Goal: Information Seeking & Learning: Learn about a topic

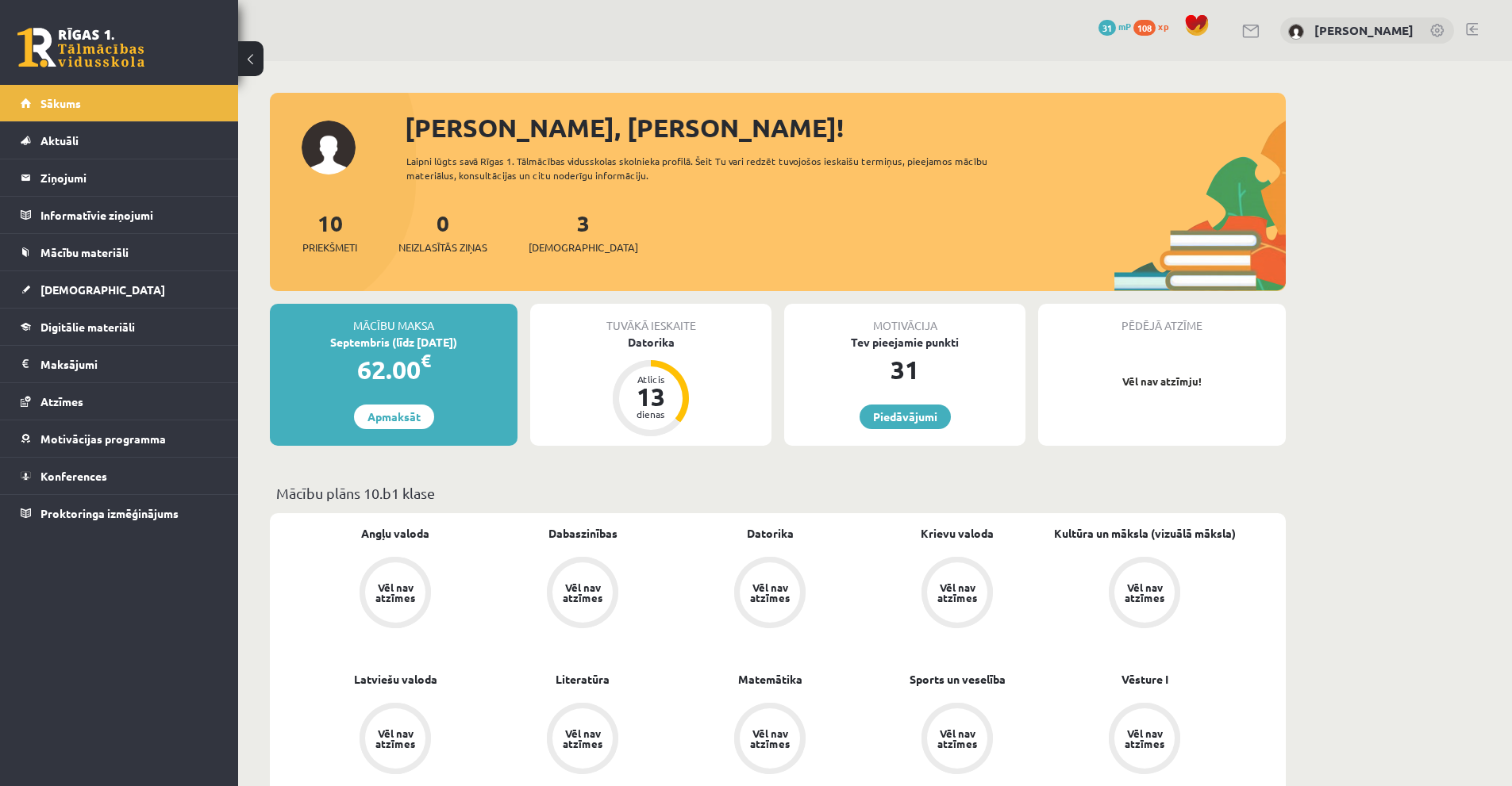
click at [252, 62] on button at bounding box center [251, 59] width 25 height 35
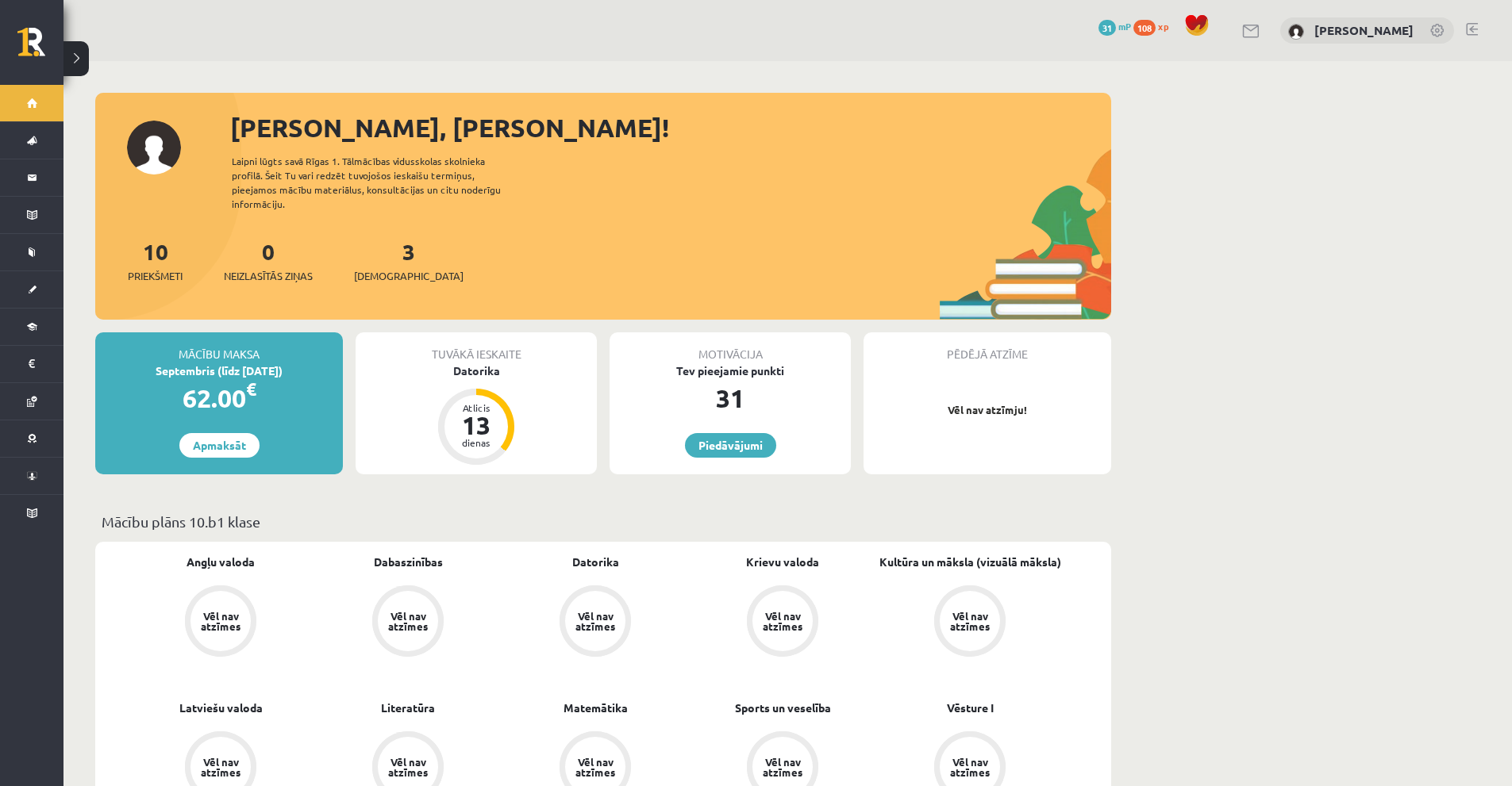
click at [75, 55] on button at bounding box center [76, 59] width 25 height 35
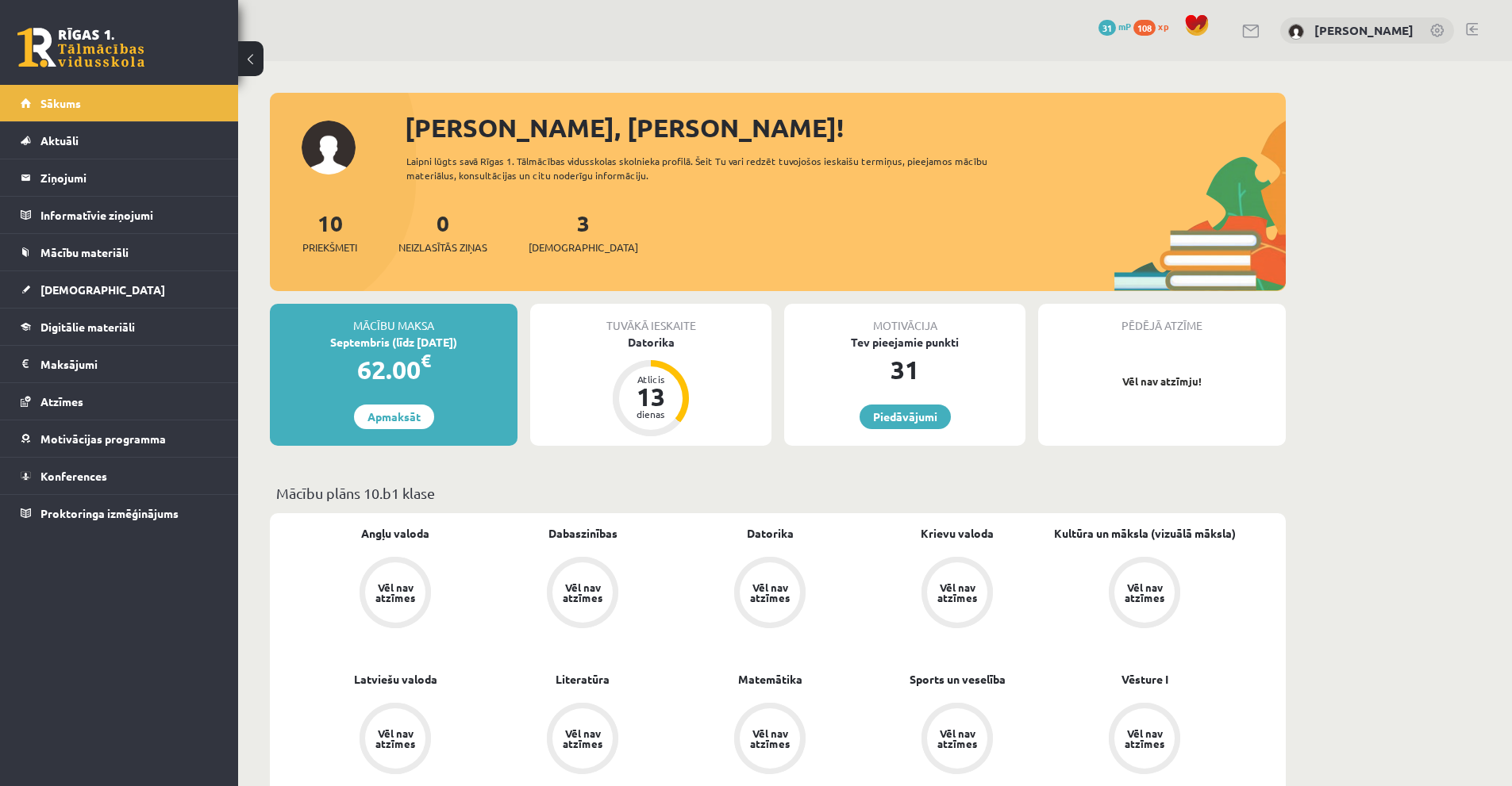
click at [253, 51] on button at bounding box center [251, 59] width 25 height 35
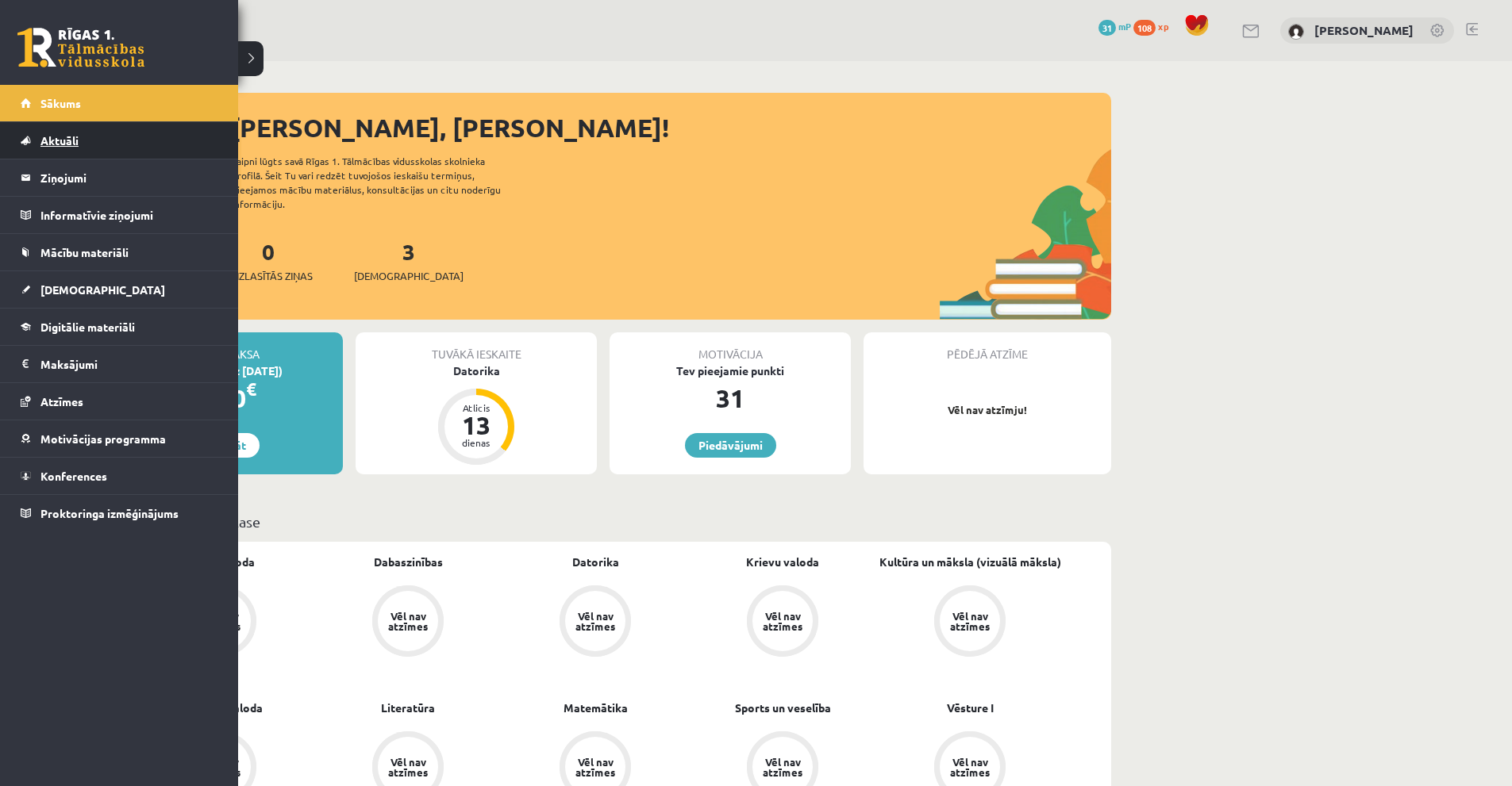
click at [105, 150] on link "Aktuāli" at bounding box center [119, 140] width 197 height 36
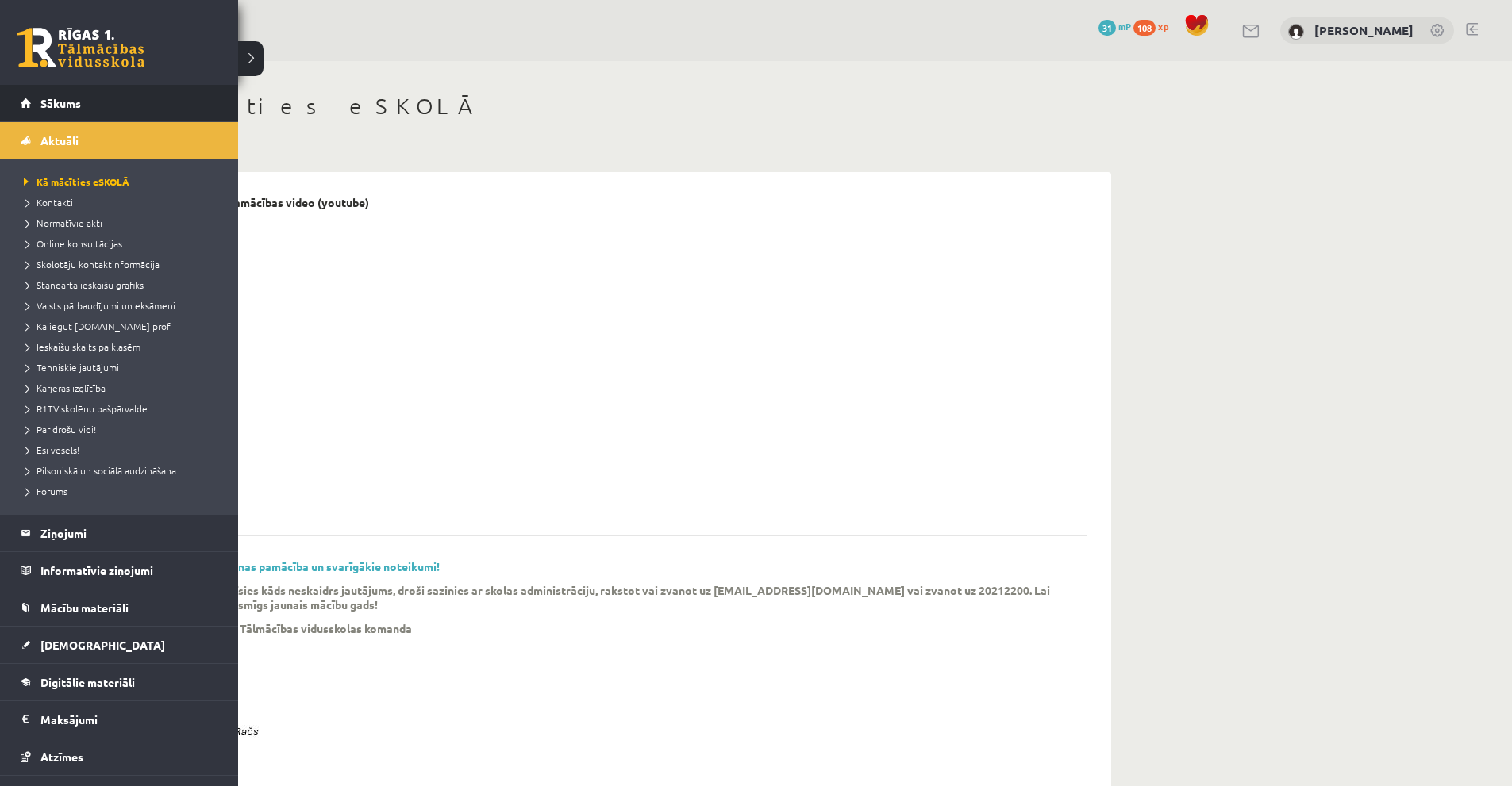
click at [99, 105] on link "Sākums" at bounding box center [119, 103] width 197 height 36
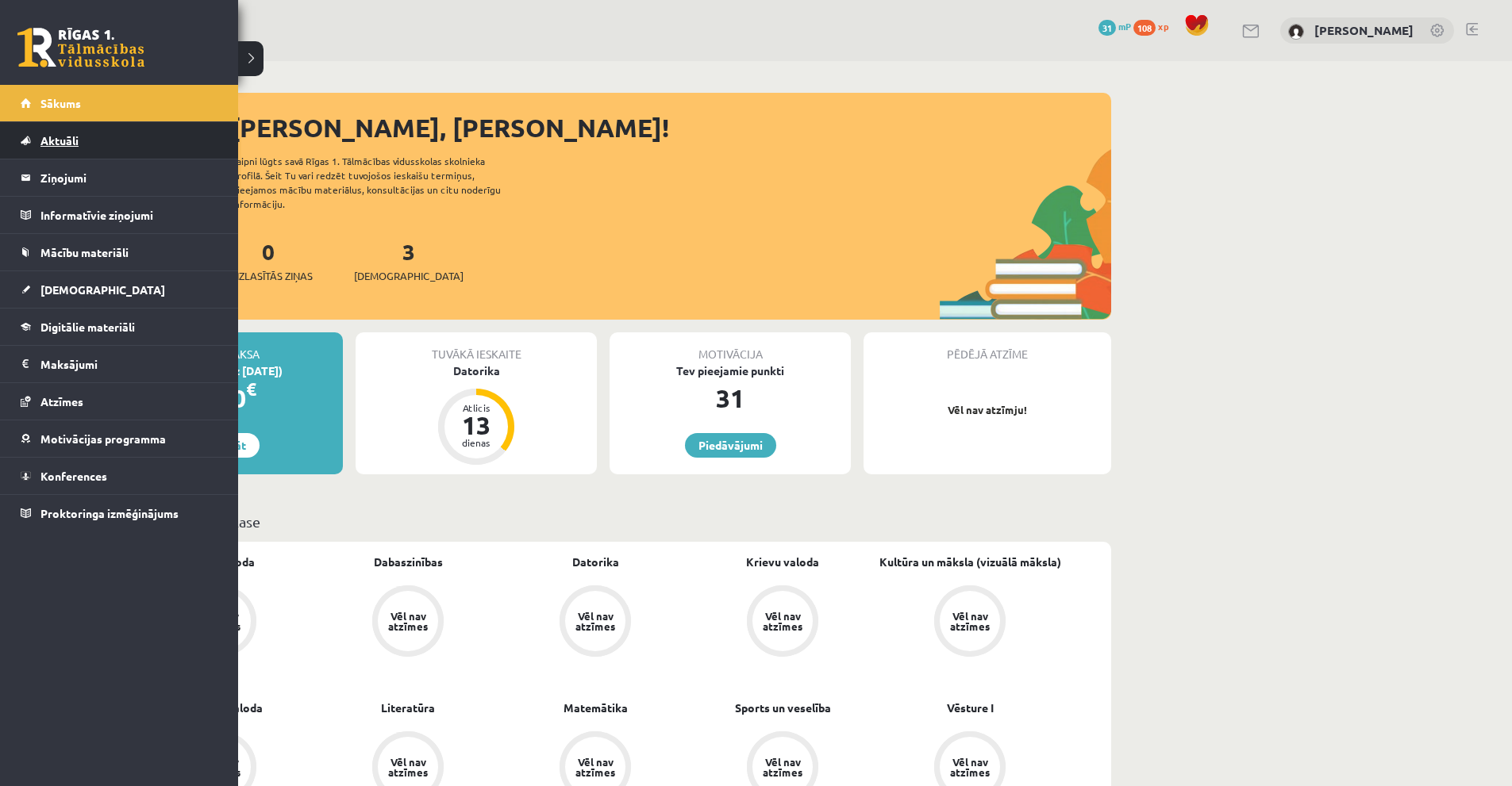
click at [105, 146] on link "Aktuāli" at bounding box center [119, 140] width 197 height 36
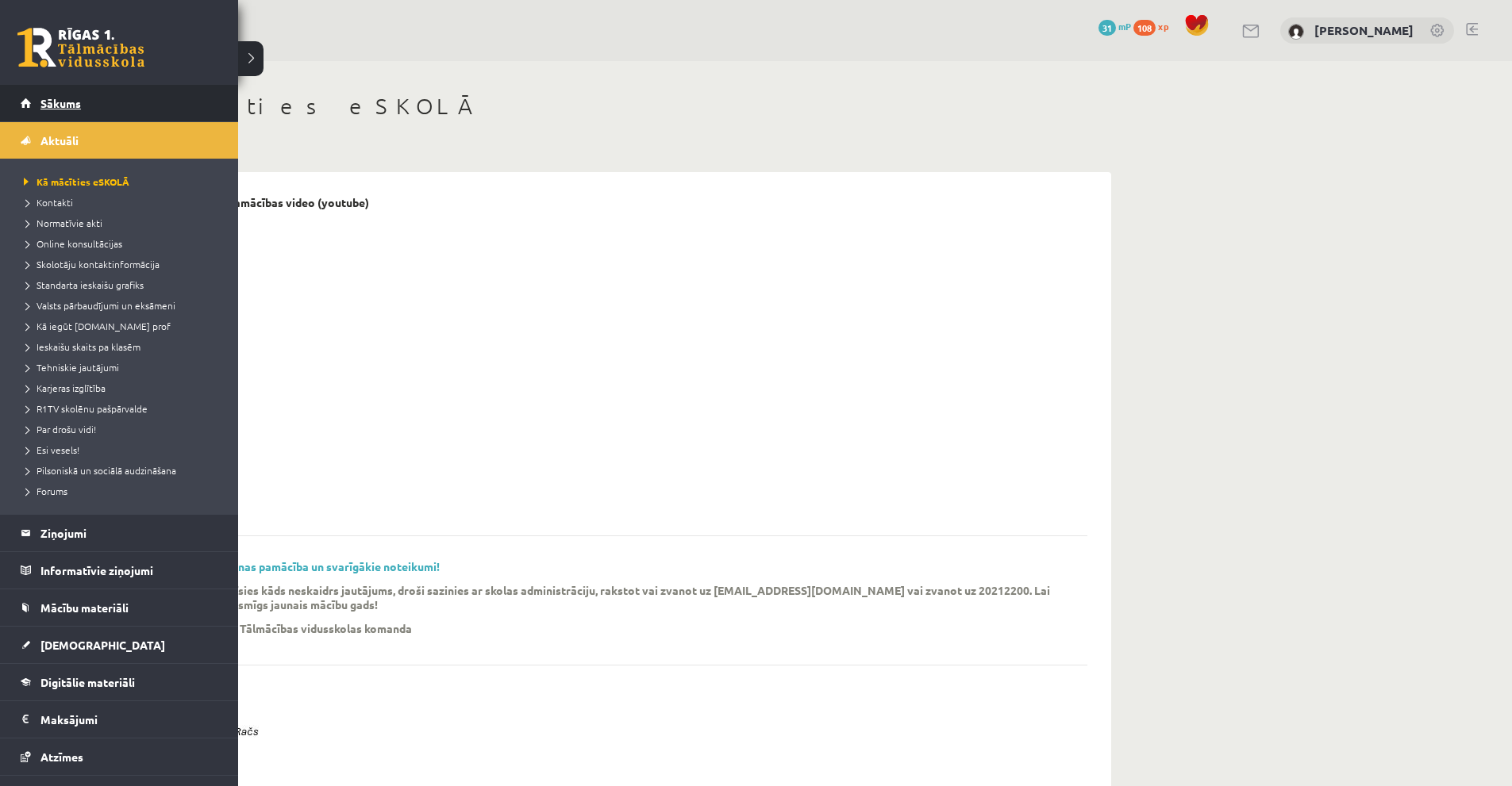
click at [67, 110] on link "Sākums" at bounding box center [119, 103] width 197 height 36
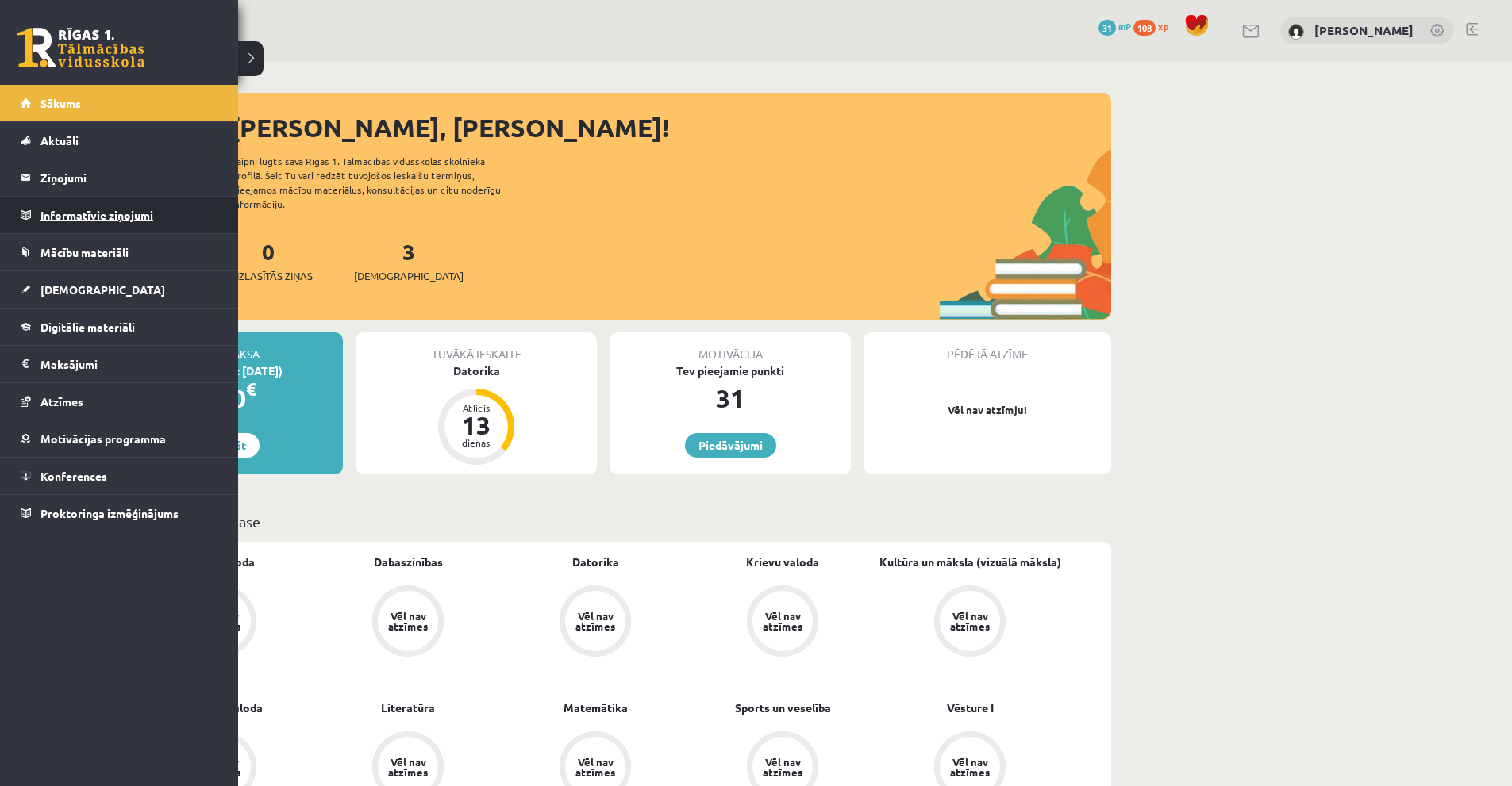
click at [94, 214] on legend "Informatīvie ziņojumi 0" at bounding box center [129, 215] width 178 height 36
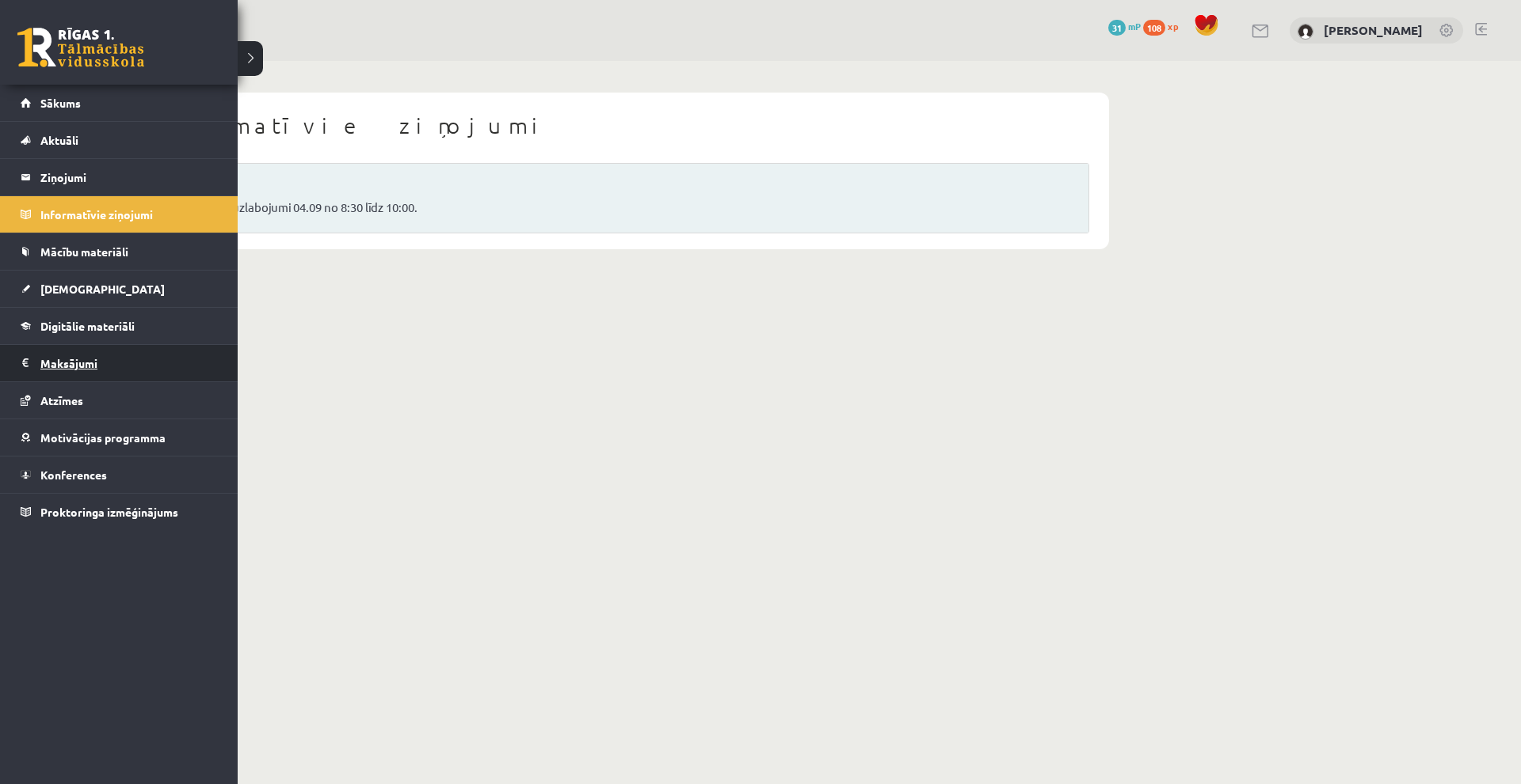
click at [57, 369] on legend "Maksājumi 0" at bounding box center [129, 362] width 177 height 36
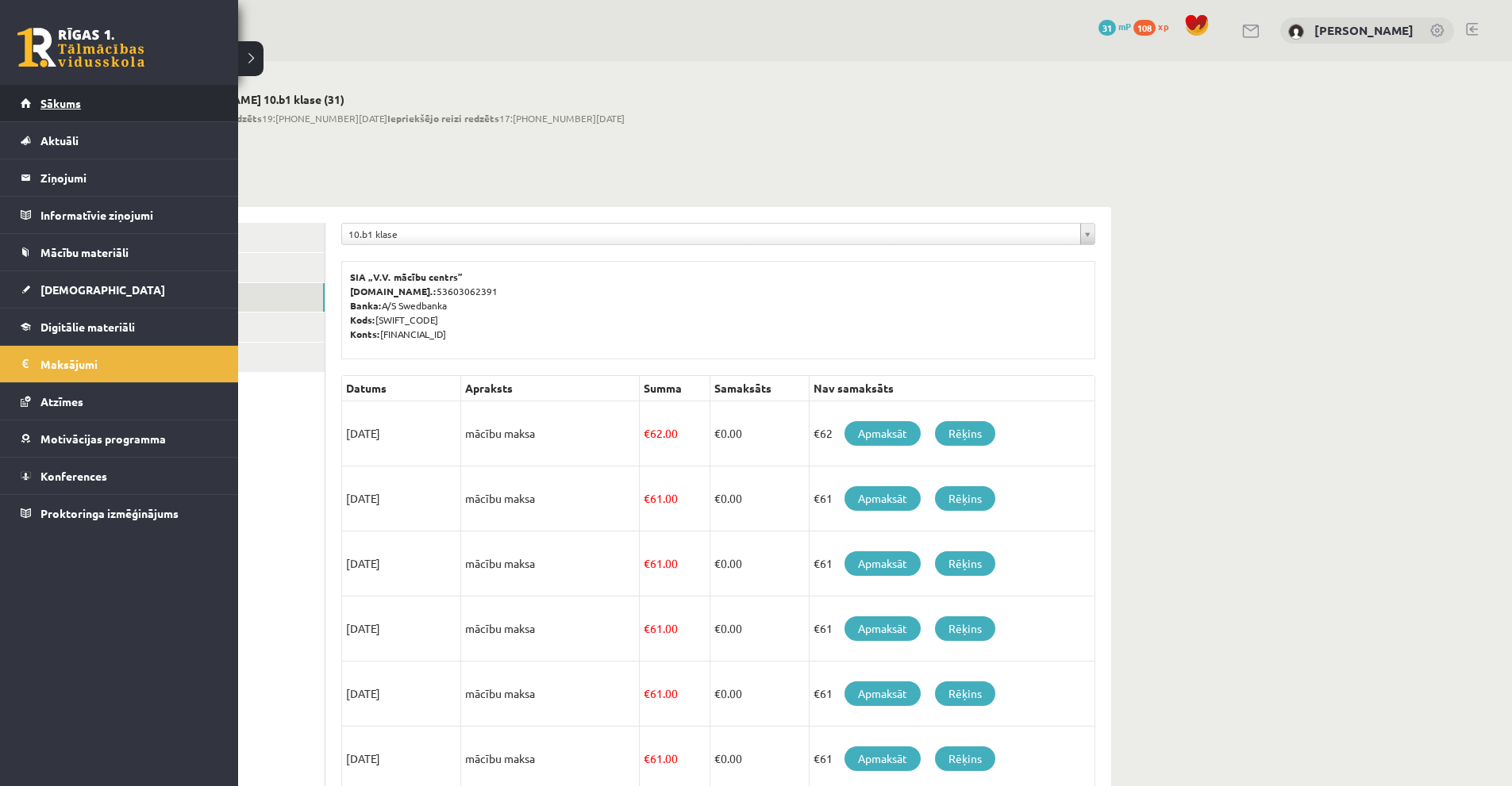
click at [76, 103] on span "Sākums" at bounding box center [60, 103] width 40 height 15
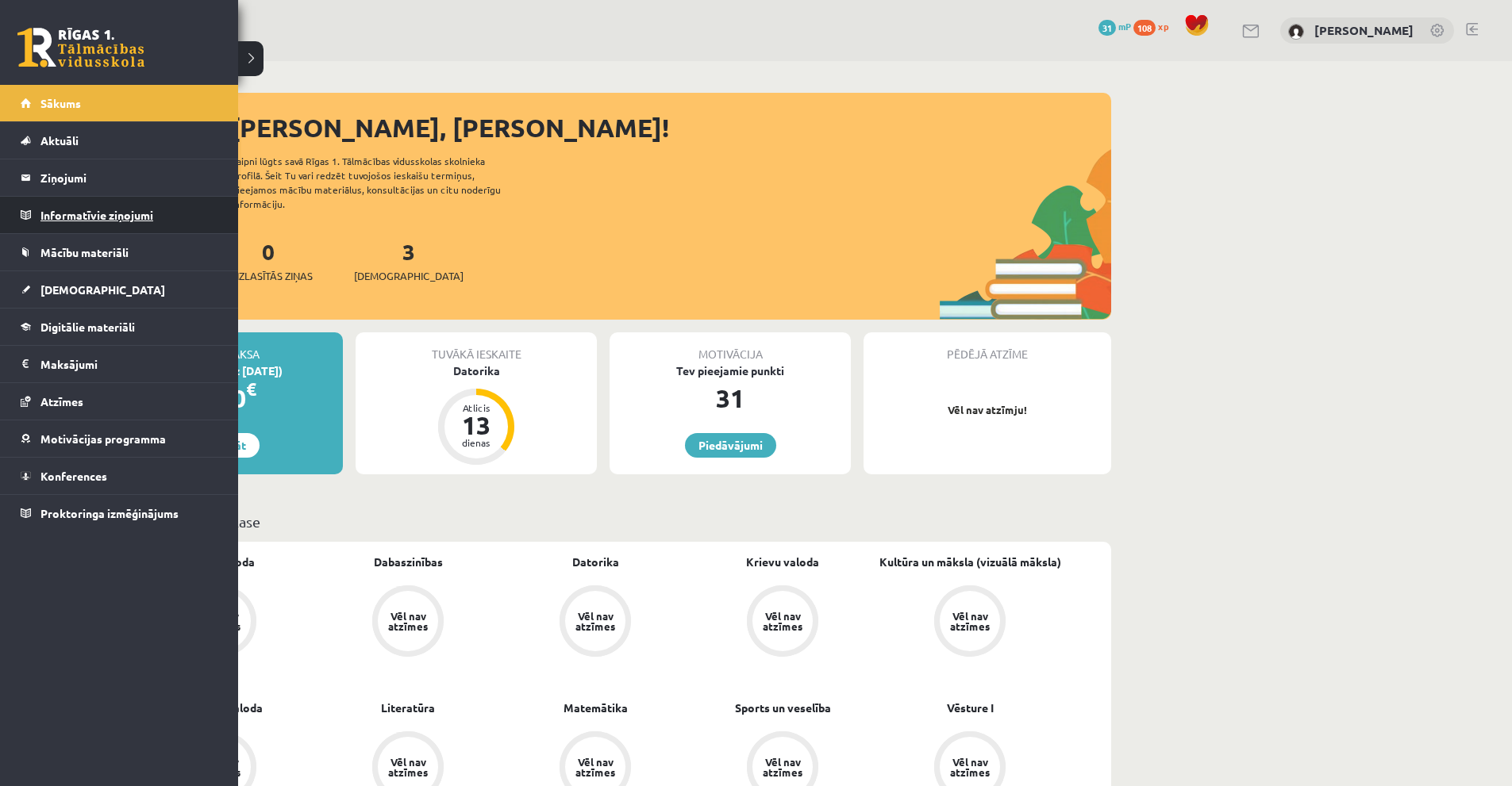
click at [104, 219] on legend "Informatīvie ziņojumi 0" at bounding box center [129, 215] width 178 height 36
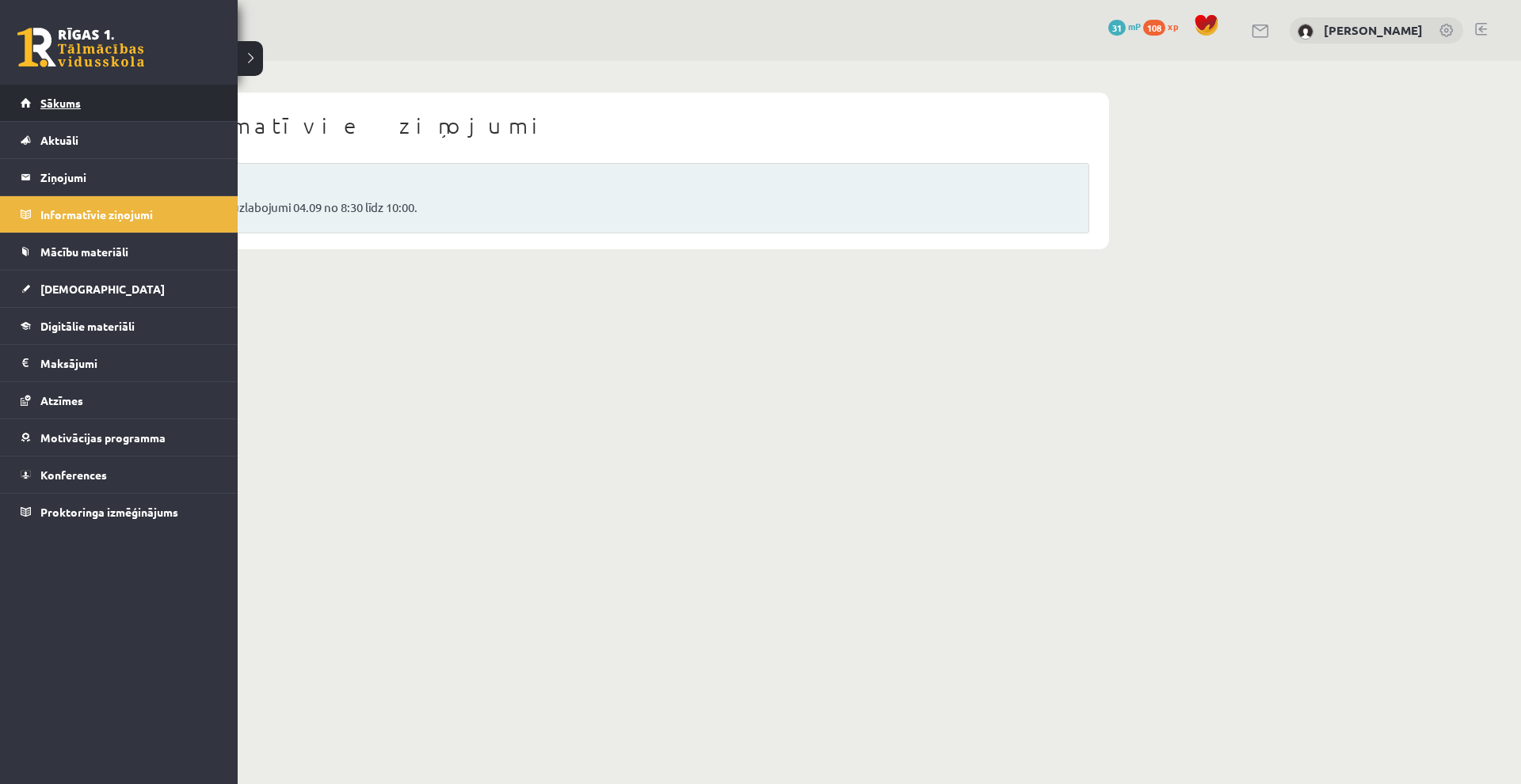
click at [60, 108] on span "Sākums" at bounding box center [59, 102] width 40 height 15
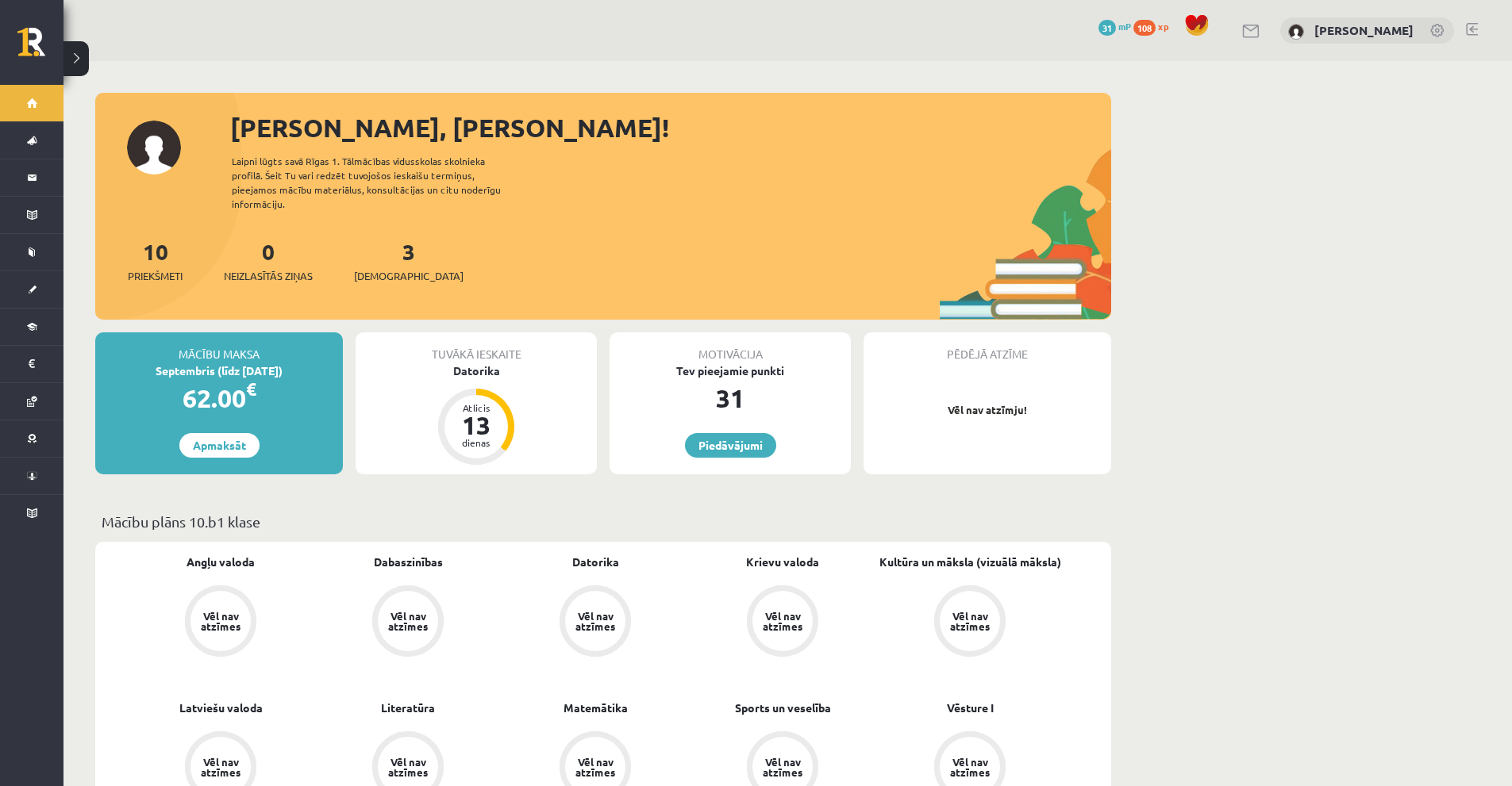
drag, startPoint x: 198, startPoint y: 91, endPoint x: 221, endPoint y: 82, distance: 24.7
click at [655, 198] on div "Sveiks, Stepans! Laipni lūgts savā Rīgas 1. Tālmācības vidusskolas skolnieka pr…" at bounding box center [604, 214] width 1016 height 211
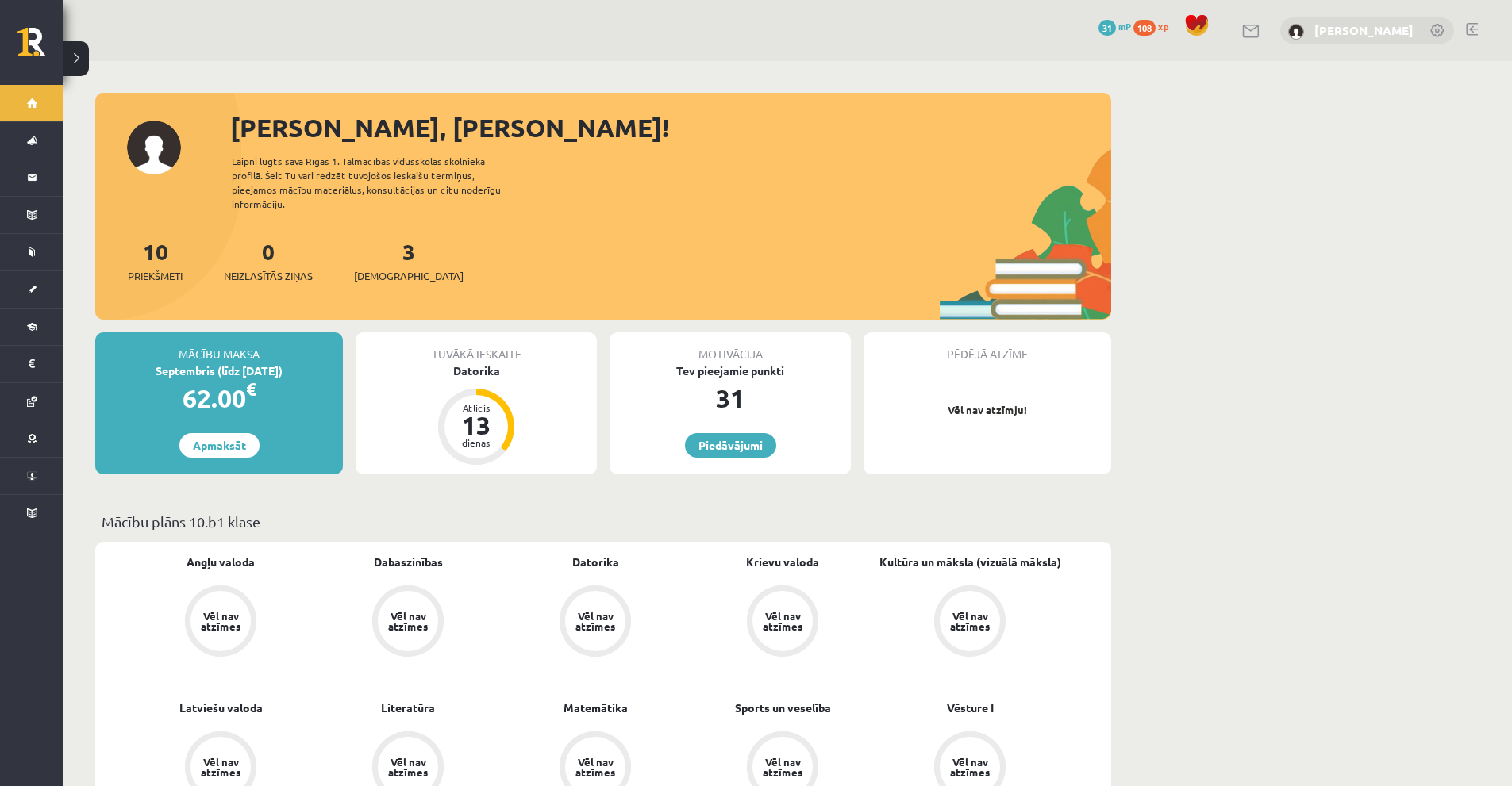
click at [1347, 27] on link "[PERSON_NAME]" at bounding box center [1365, 30] width 100 height 16
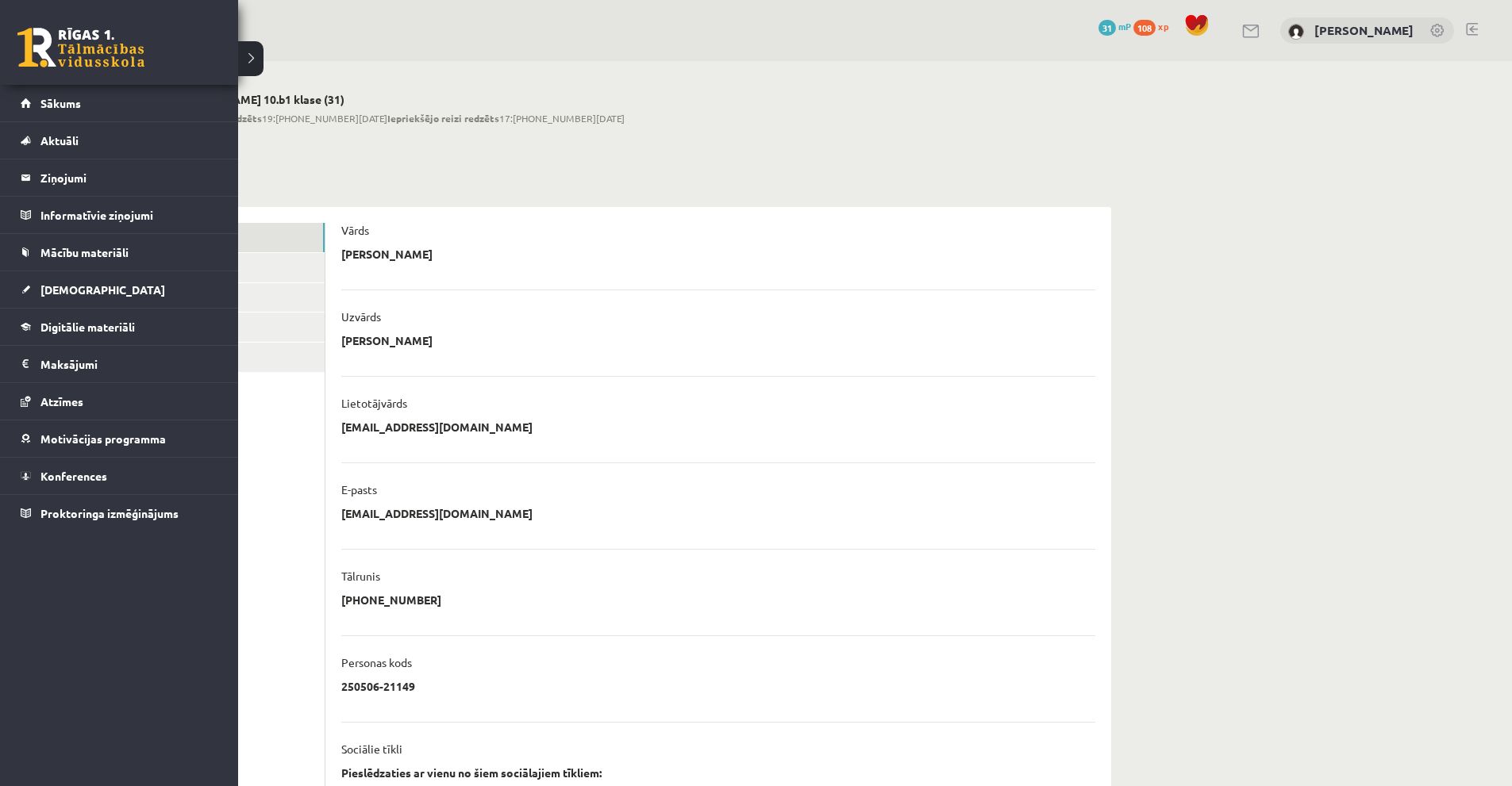
click at [42, 43] on link at bounding box center [81, 47] width 127 height 40
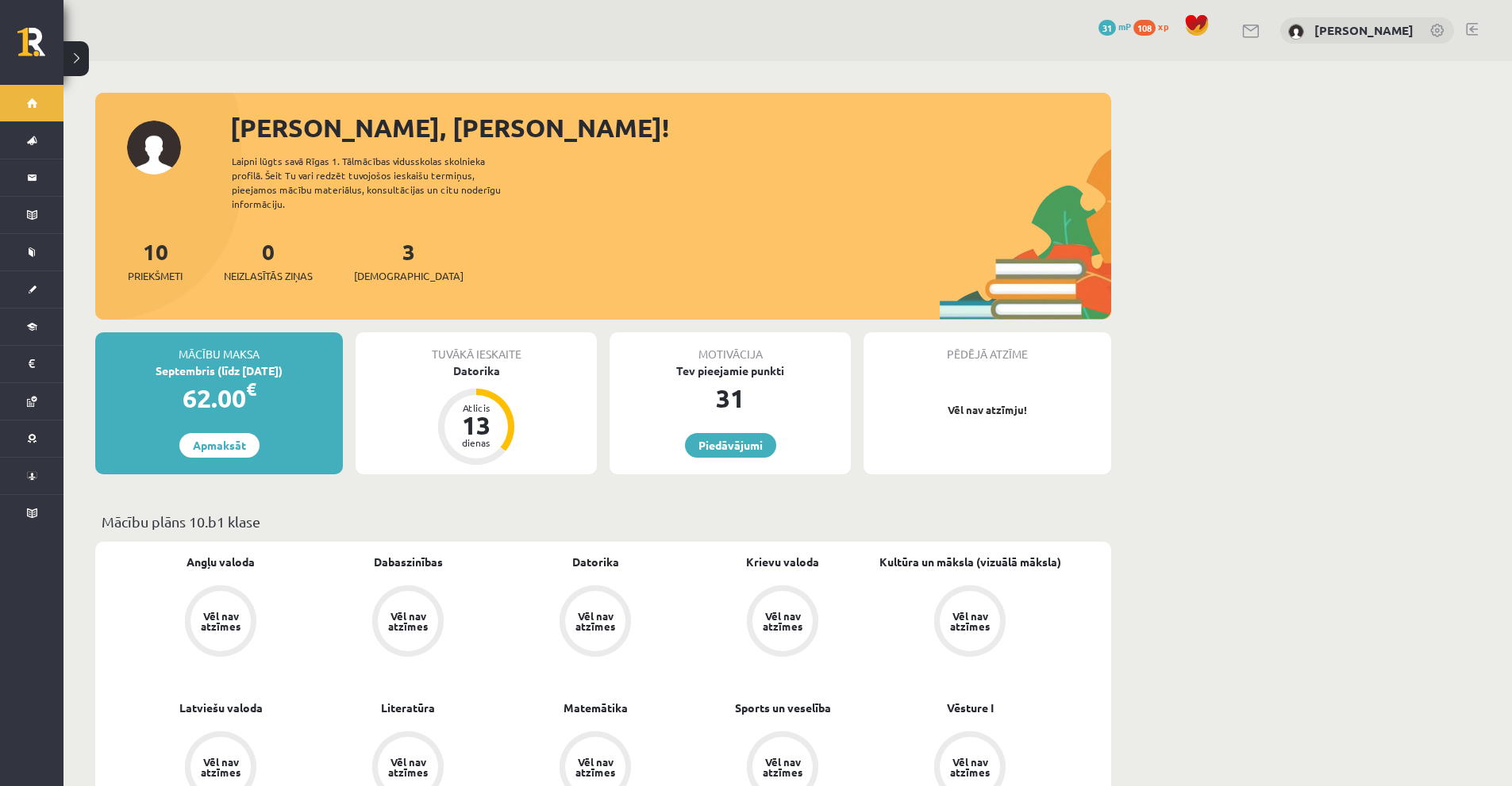
click at [1189, 25] on span at bounding box center [1197, 25] width 23 height 23
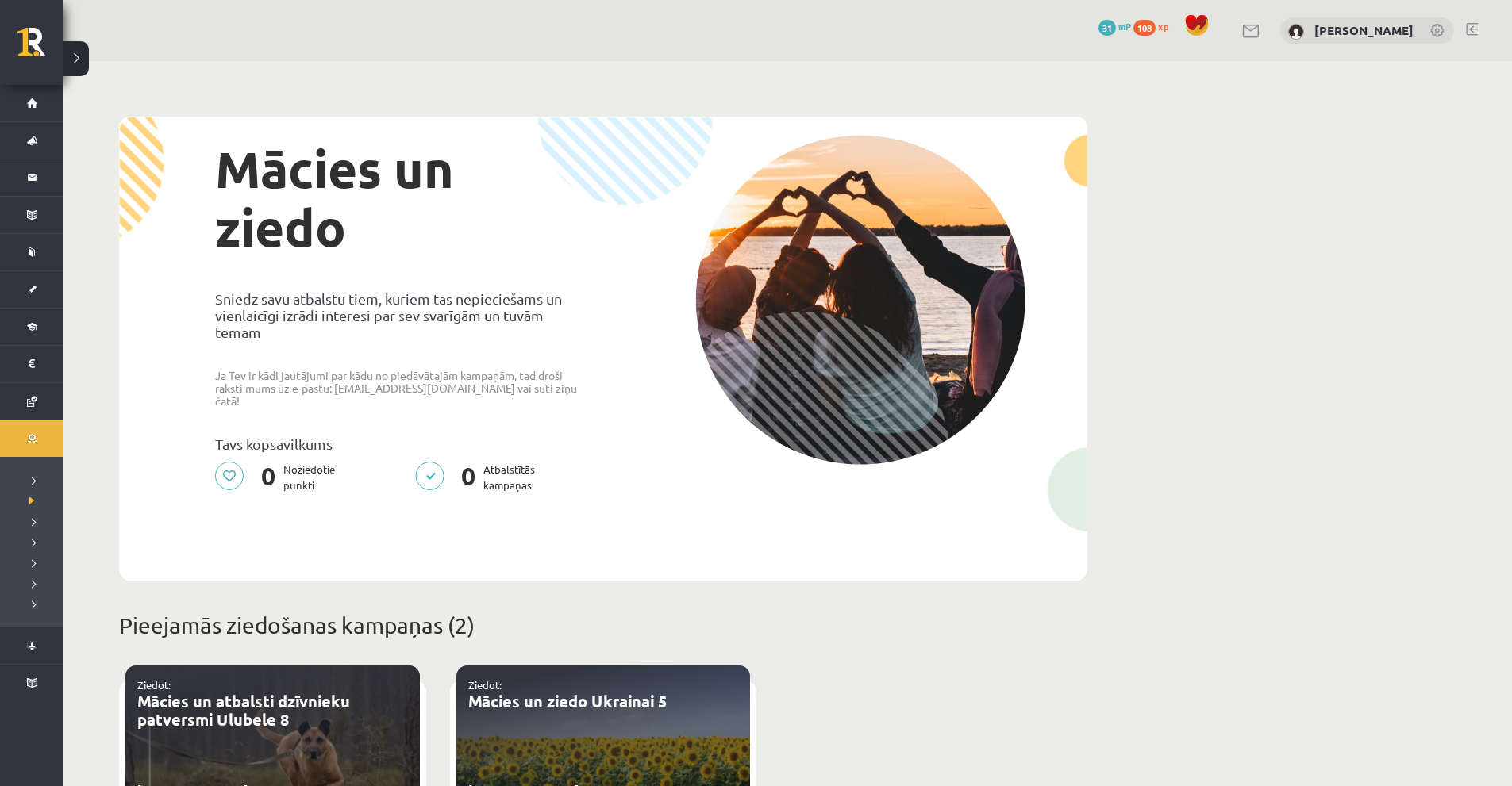
drag, startPoint x: 0, startPoint y: 0, endPoint x: 1183, endPoint y: 269, distance: 1213.2
drag, startPoint x: 1193, startPoint y: 22, endPoint x: 1155, endPoint y: 121, distance: 106.0
drag, startPoint x: 1132, startPoint y: 124, endPoint x: 1152, endPoint y: 121, distance: 20.2
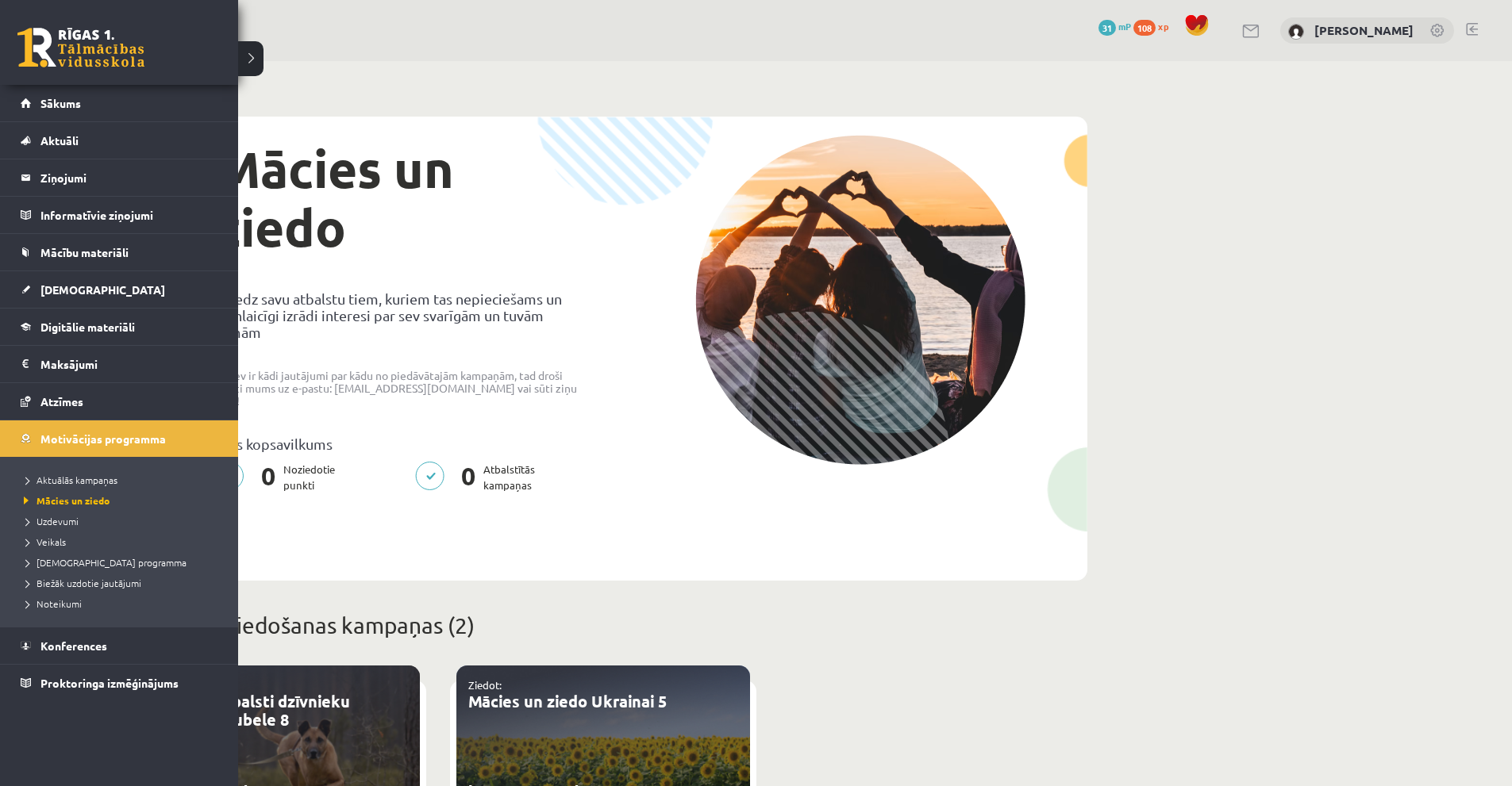
click at [67, 47] on link at bounding box center [81, 47] width 127 height 40
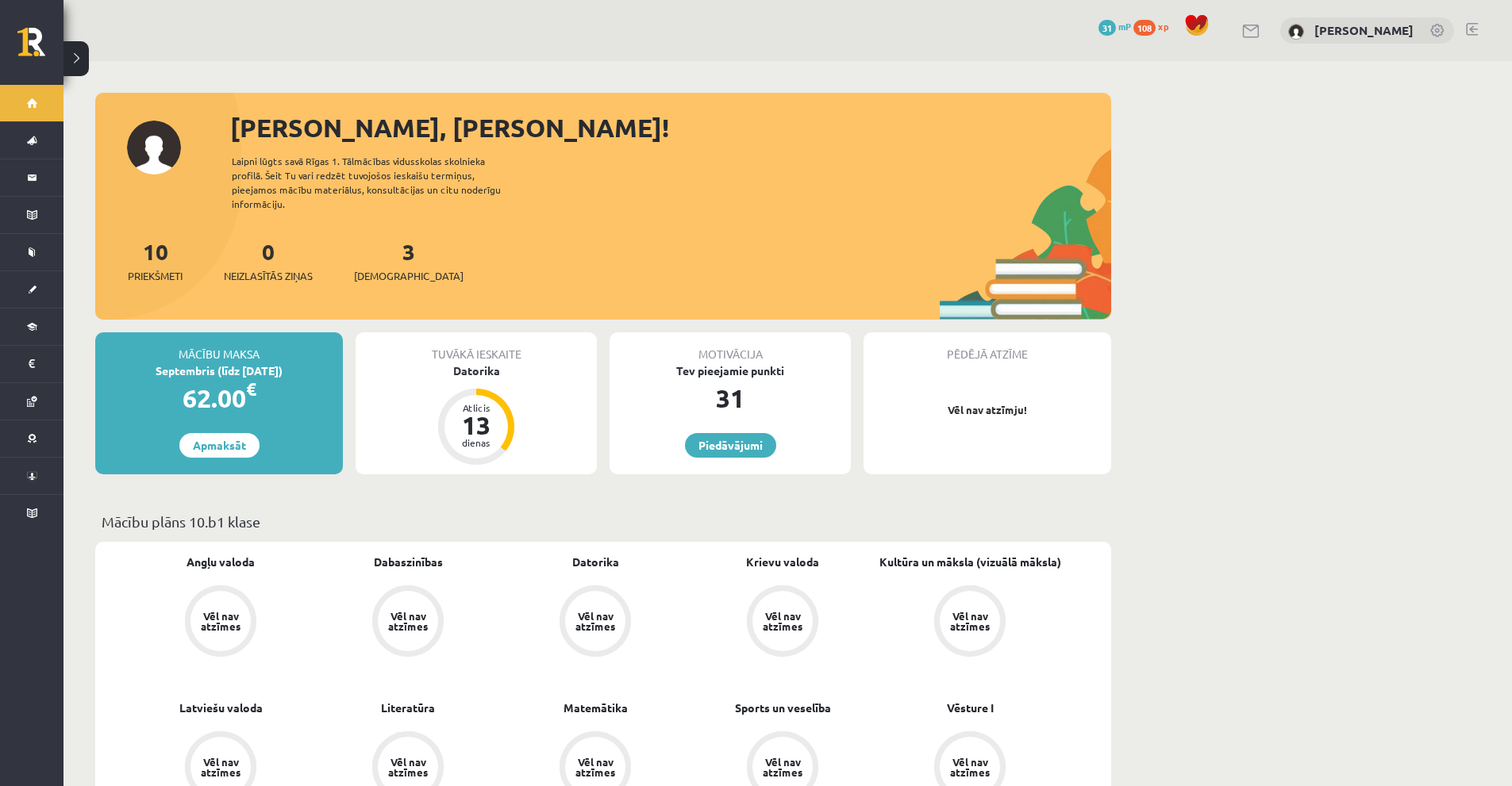
drag, startPoint x: 926, startPoint y: 223, endPoint x: 1123, endPoint y: 268, distance: 202.1
click at [934, 223] on div "Sveiks, Stepans! Laipni lūgts savā Rīgas 1. Tālmācības vidusskolas skolnieka pr…" at bounding box center [604, 214] width 1016 height 211
drag, startPoint x: 1161, startPoint y: 235, endPoint x: 1180, endPoint y: 211, distance: 30.6
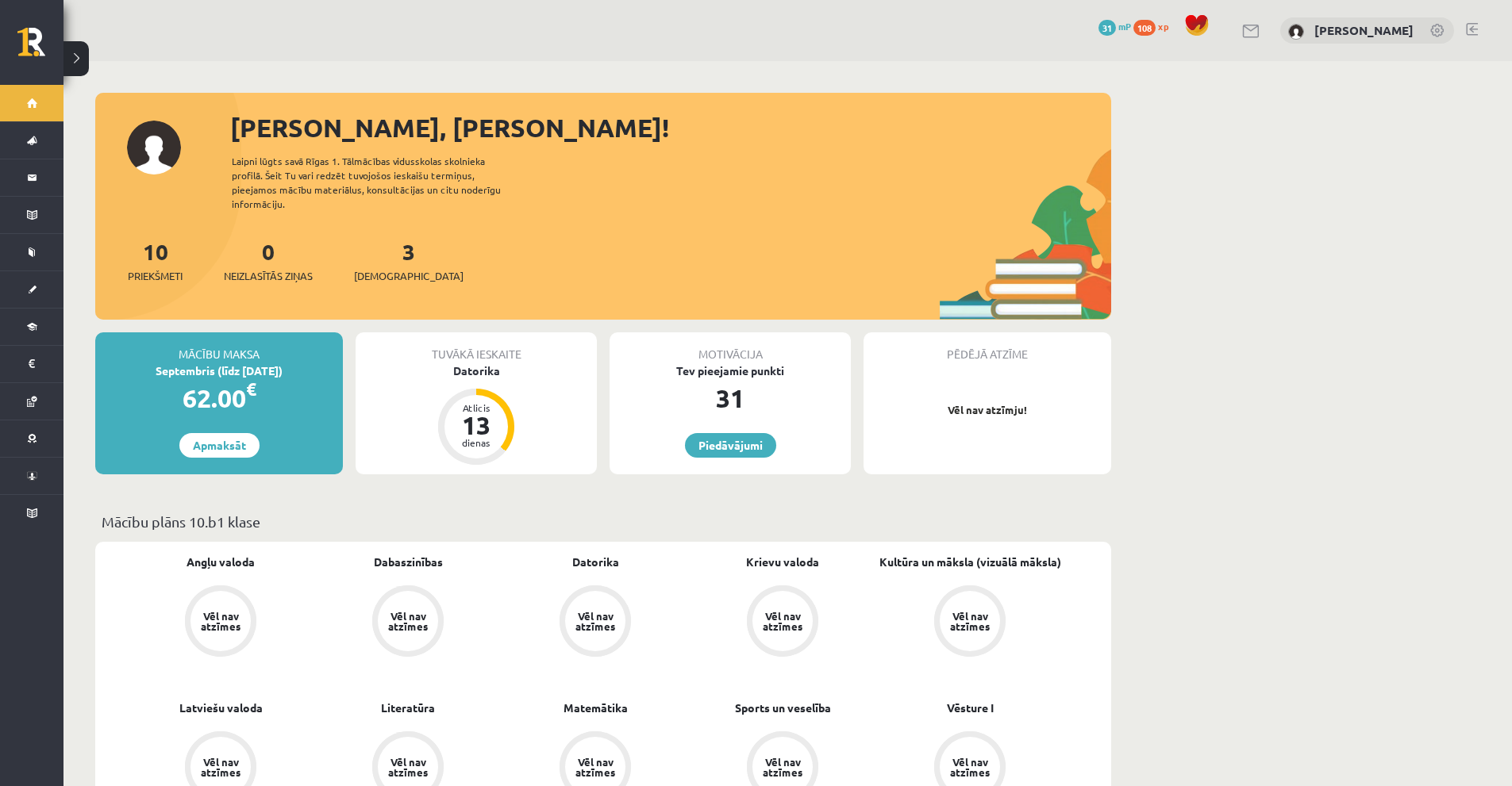
drag, startPoint x: 1115, startPoint y: 207, endPoint x: 1123, endPoint y: 212, distance: 9.4
drag, startPoint x: 1044, startPoint y: 204, endPoint x: 1056, endPoint y: 213, distance: 15.0
click at [1056, 213] on div "Sveiks, Stepans! Laipni lūgts savā Rīgas 1. Tālmācības vidusskolas skolnieka pr…" at bounding box center [604, 214] width 1016 height 211
drag, startPoint x: 1071, startPoint y: 218, endPoint x: 1052, endPoint y: 218, distance: 19.0
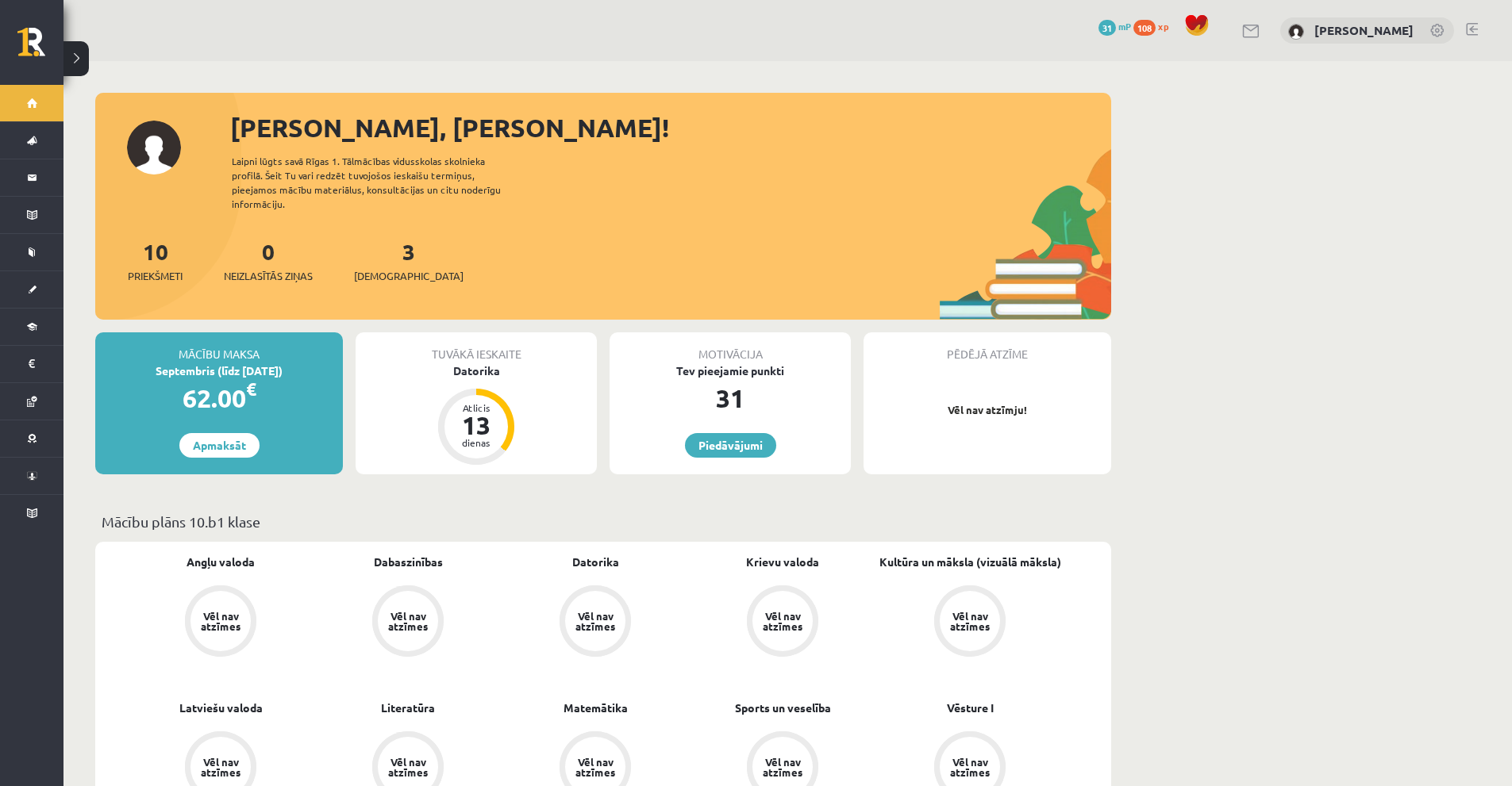
click at [1058, 218] on div "Sveiks, Stepans! Laipni lūgts savā Rīgas 1. Tālmācības vidusskolas skolnieka pr…" at bounding box center [604, 214] width 1016 height 211
click at [1048, 218] on div "Sveiks, Stepans! Laipni lūgts savā Rīgas 1. Tālmācības vidusskolas skolnieka pr…" at bounding box center [604, 214] width 1016 height 211
click at [602, 168] on div "Sveiks, Stepans! Laipni lūgts savā Rīgas 1. Tālmācības vidusskolas skolnieka pr…" at bounding box center [604, 214] width 1016 height 211
click at [653, 171] on div "Sveiks, Stepans! Laipni lūgts savā Rīgas 1. Tālmācības vidusskolas skolnieka pr…" at bounding box center [604, 214] width 1016 height 211
drag, startPoint x: 627, startPoint y: 150, endPoint x: 580, endPoint y: 159, distance: 47.9
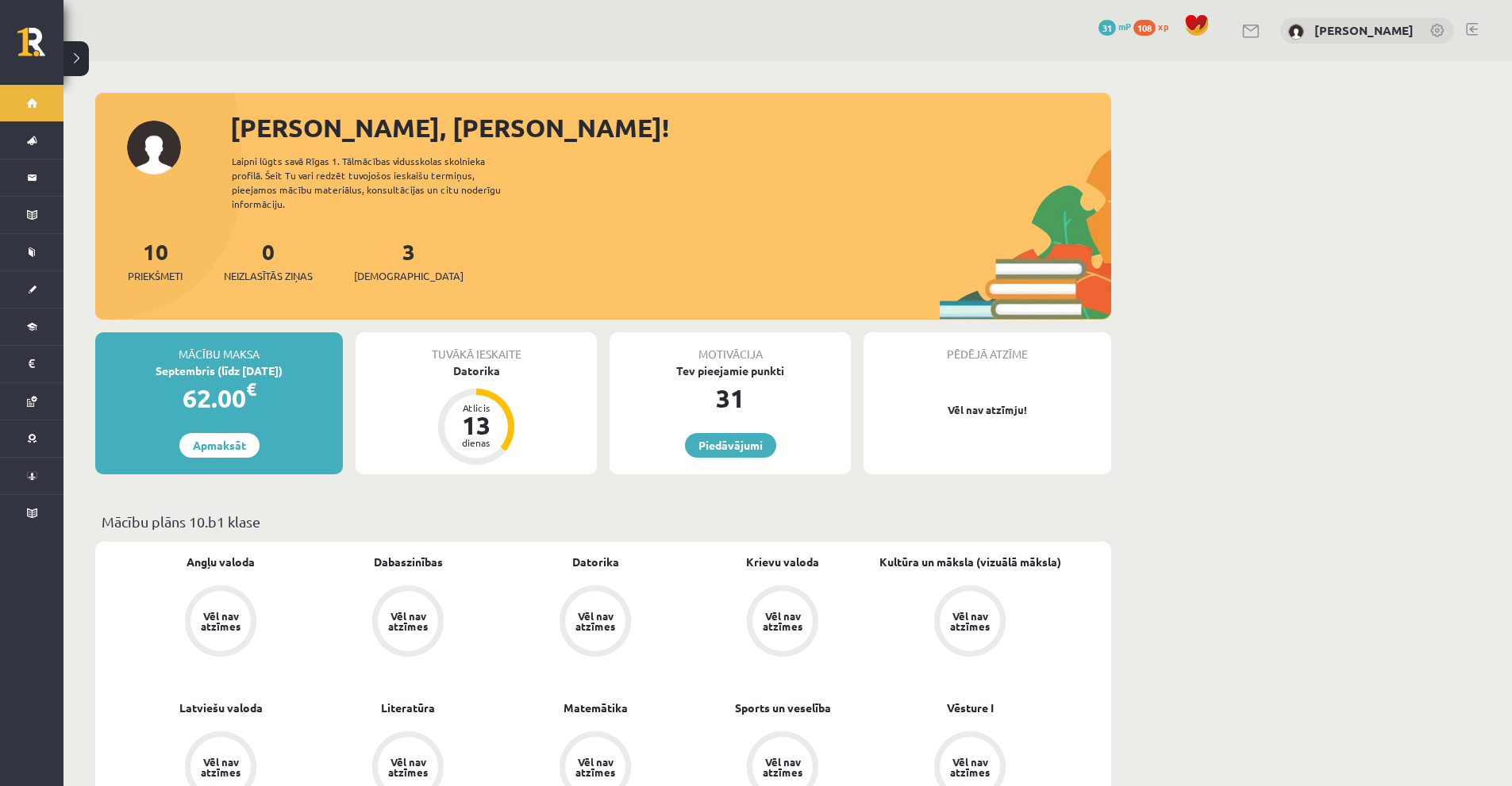
click at [583, 159] on div "Sveiks, Stepans! Laipni lūgts savā Rīgas 1. Tālmācības vidusskolas skolnieka pr…" at bounding box center [604, 214] width 1016 height 211
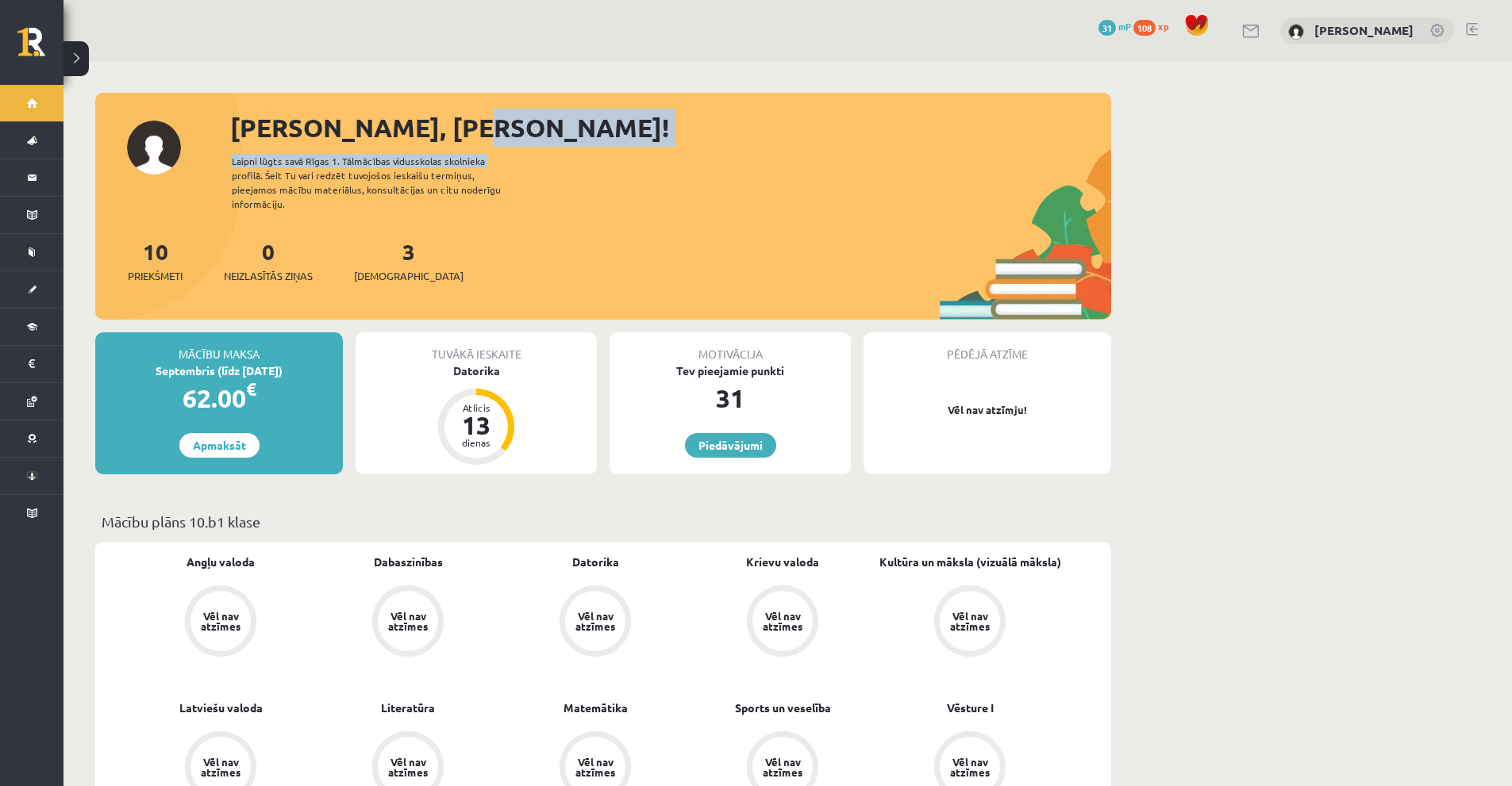
drag, startPoint x: 568, startPoint y: 138, endPoint x: 592, endPoint y: 154, distance: 28.8
click at [592, 154] on div "[PERSON_NAME], [PERSON_NAME]! Laipni lūgts savā Rīgas 1. Tālmācības vidusskolas…" at bounding box center [604, 214] width 1016 height 211
click at [702, 142] on div "[PERSON_NAME], [PERSON_NAME]!" at bounding box center [671, 127] width 881 height 38
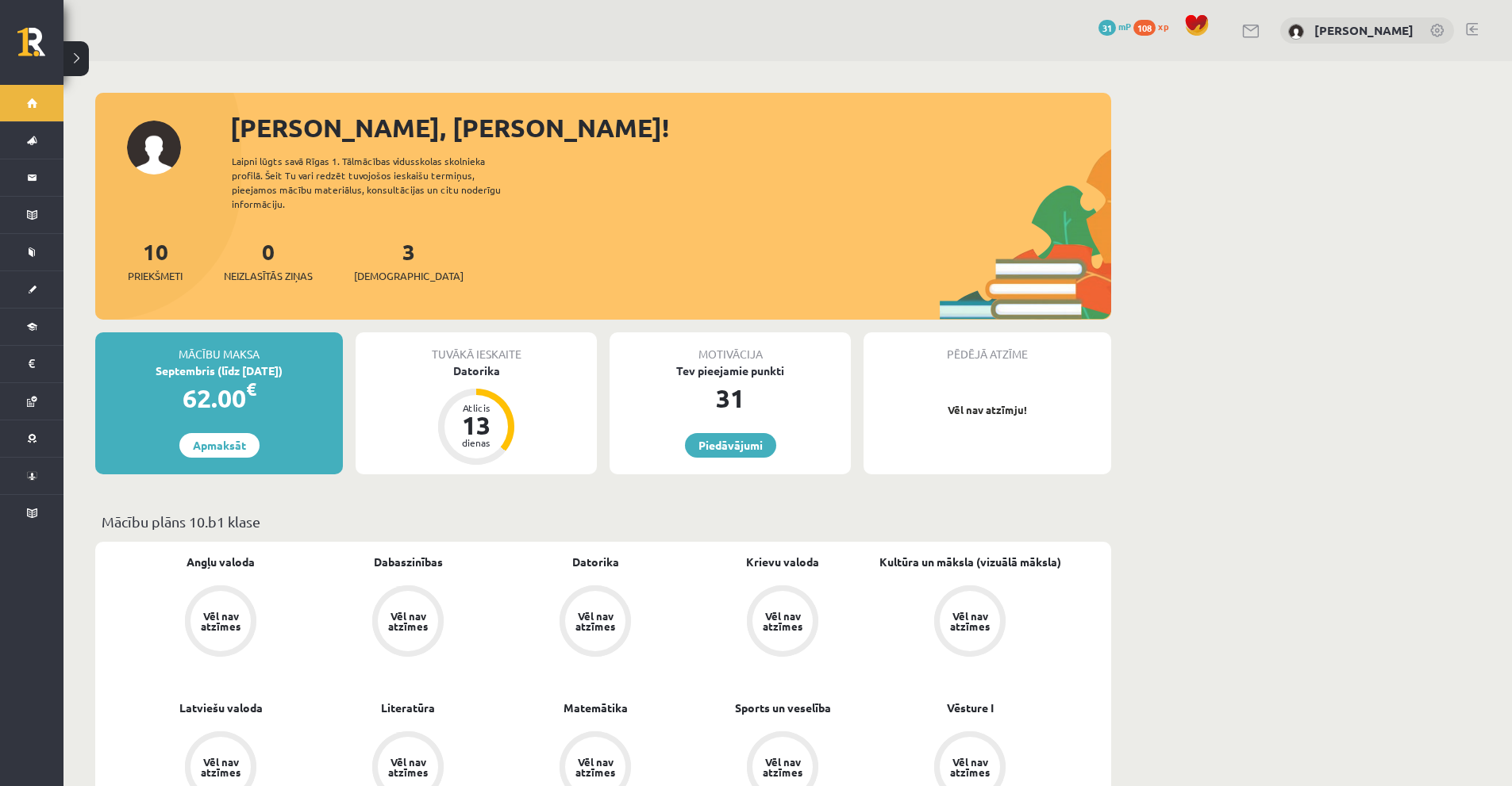
drag, startPoint x: 147, startPoint y: 148, endPoint x: 159, endPoint y: 153, distance: 13.0
click at [159, 153] on div "[PERSON_NAME], [PERSON_NAME]! Laipni lūgts savā Rīgas 1. Tālmācības vidusskolas…" at bounding box center [604, 214] width 1016 height 211
drag, startPoint x: 176, startPoint y: 153, endPoint x: 204, endPoint y: 156, distance: 28.2
click at [186, 159] on div "[PERSON_NAME], [PERSON_NAME]! Laipni lūgts savā Rīgas 1. Tālmācības vidusskolas…" at bounding box center [604, 214] width 1016 height 211
click at [268, 116] on div "[PERSON_NAME], [PERSON_NAME]!" at bounding box center [671, 127] width 881 height 38
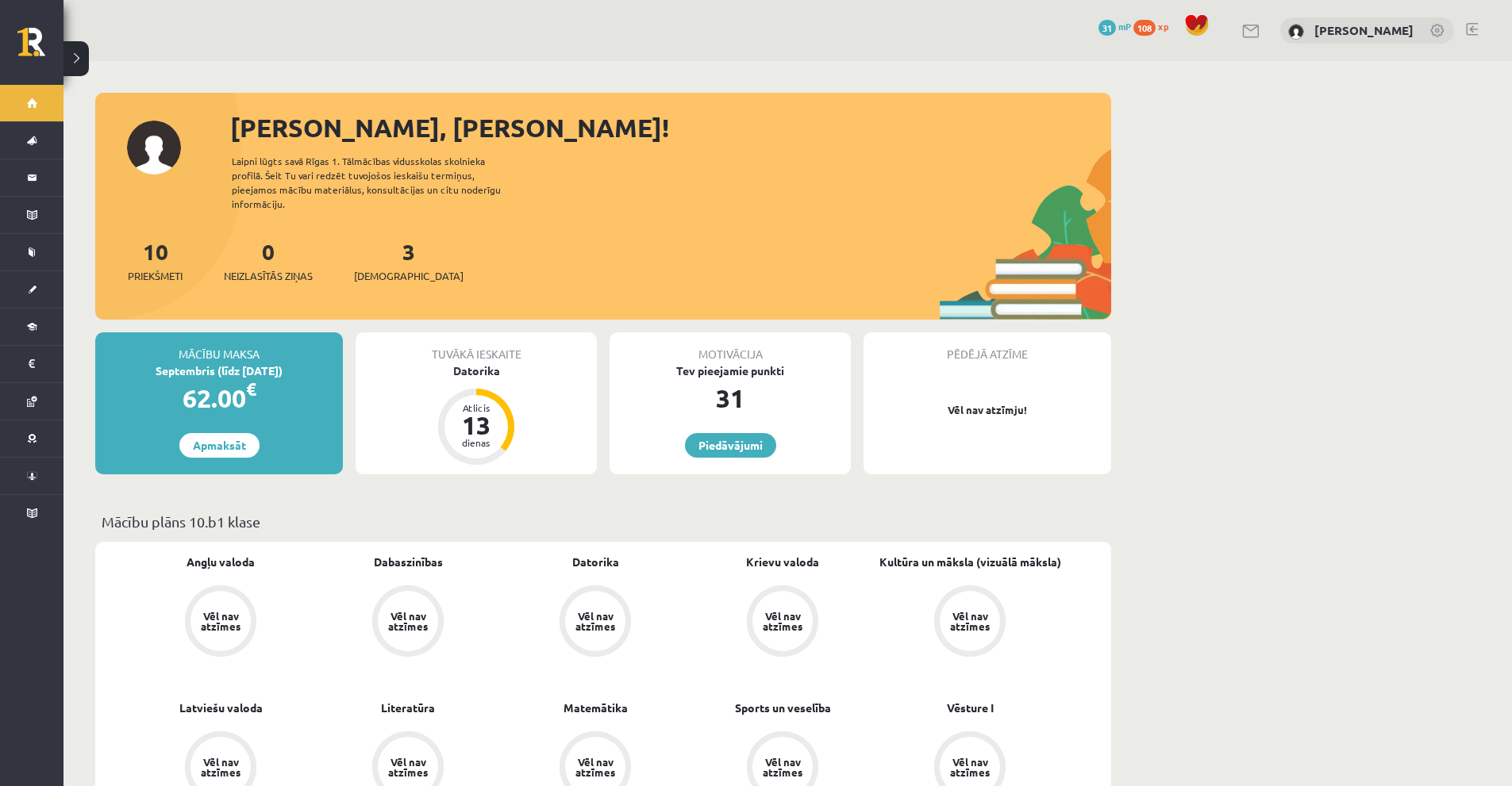
click at [213, 147] on div "[PERSON_NAME], [PERSON_NAME]! Laipni lūgts savā Rīgas 1. Tālmācības vidusskolas…" at bounding box center [604, 214] width 1016 height 211
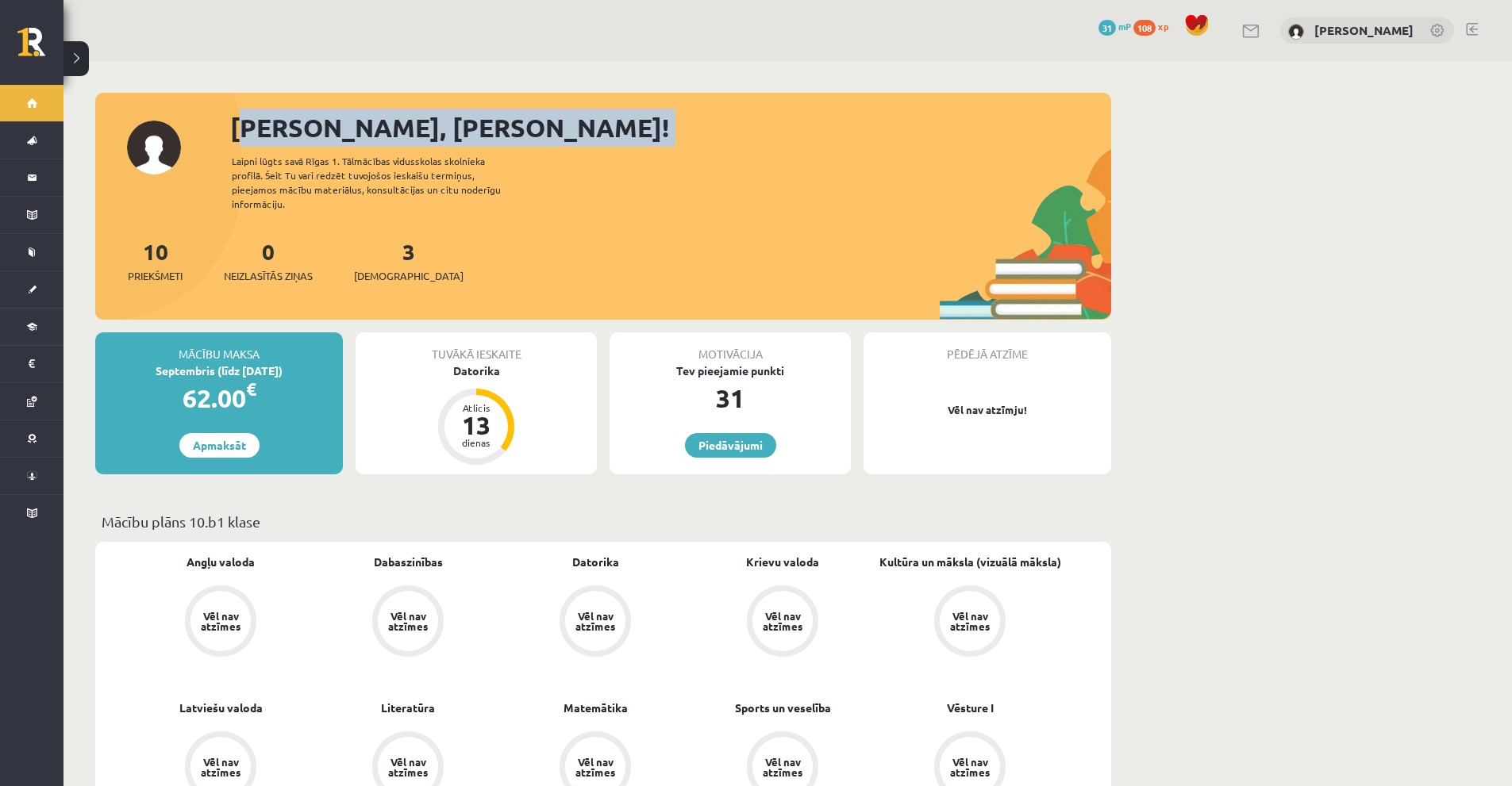
drag, startPoint x: 132, startPoint y: 145, endPoint x: 159, endPoint y: 153, distance: 28.2
click at [159, 153] on div "[PERSON_NAME], [PERSON_NAME]! Laipni lūgts savā Rīgas 1. Tālmācības vidusskolas…" at bounding box center [604, 214] width 1016 height 211
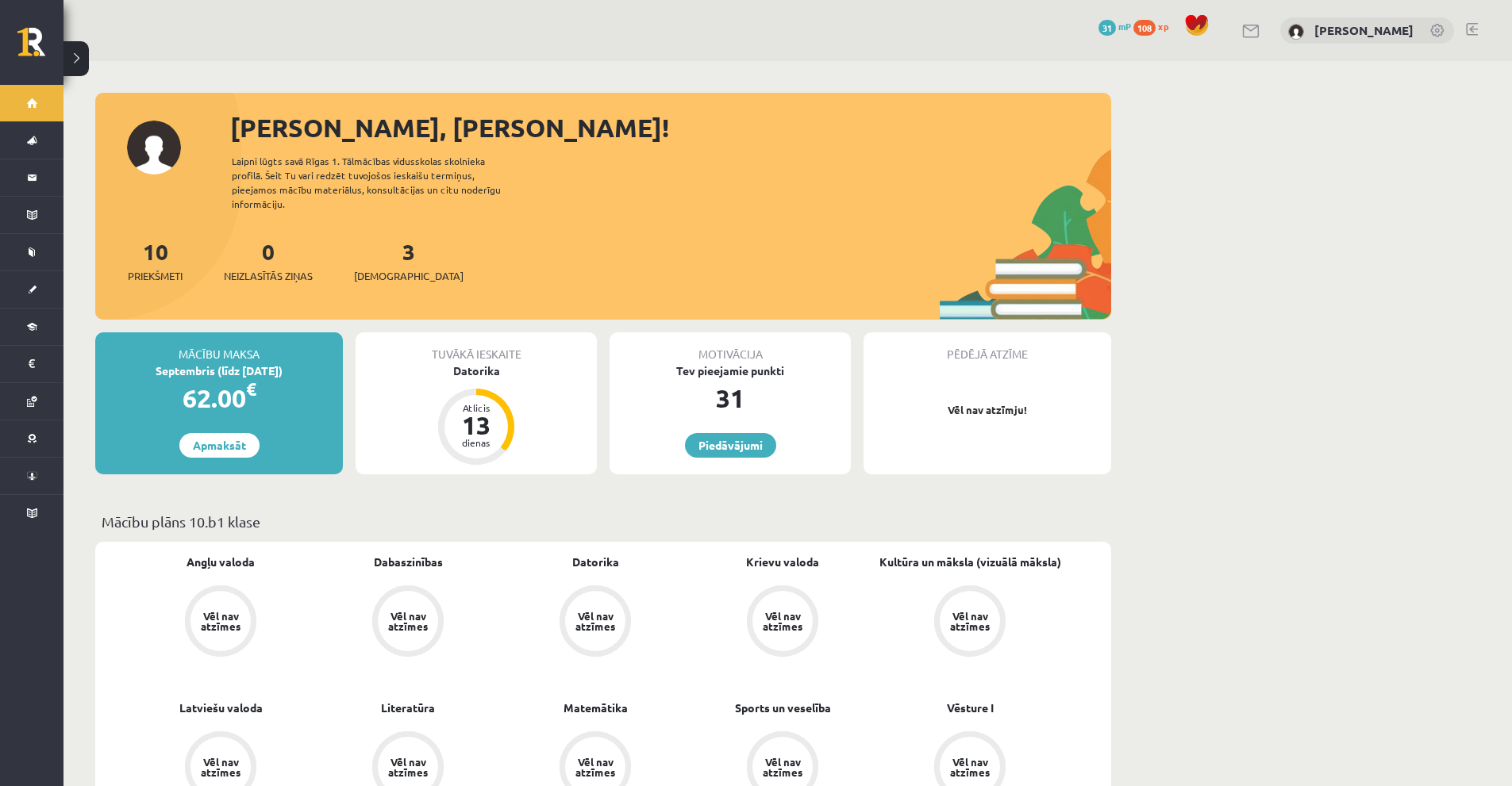
click at [204, 175] on div "[PERSON_NAME], [PERSON_NAME]! Laipni lūgts savā Rīgas 1. Tālmācības vidusskolas…" at bounding box center [604, 214] width 1016 height 211
drag, startPoint x: 147, startPoint y: 159, endPoint x: 159, endPoint y: 166, distance: 13.9
click at [158, 165] on div "[PERSON_NAME], [PERSON_NAME]! Laipni lūgts savā Rīgas 1. Tālmācības vidusskolas…" at bounding box center [604, 214] width 1016 height 211
click at [188, 190] on div "[PERSON_NAME], [PERSON_NAME]! Laipni lūgts savā Rīgas 1. Tālmācības vidusskolas…" at bounding box center [604, 214] width 1016 height 211
click at [852, 252] on div "10 Priekšmeti 0 Neizlasītās ziņas 3 Ieskaites" at bounding box center [604, 277] width 1016 height 85
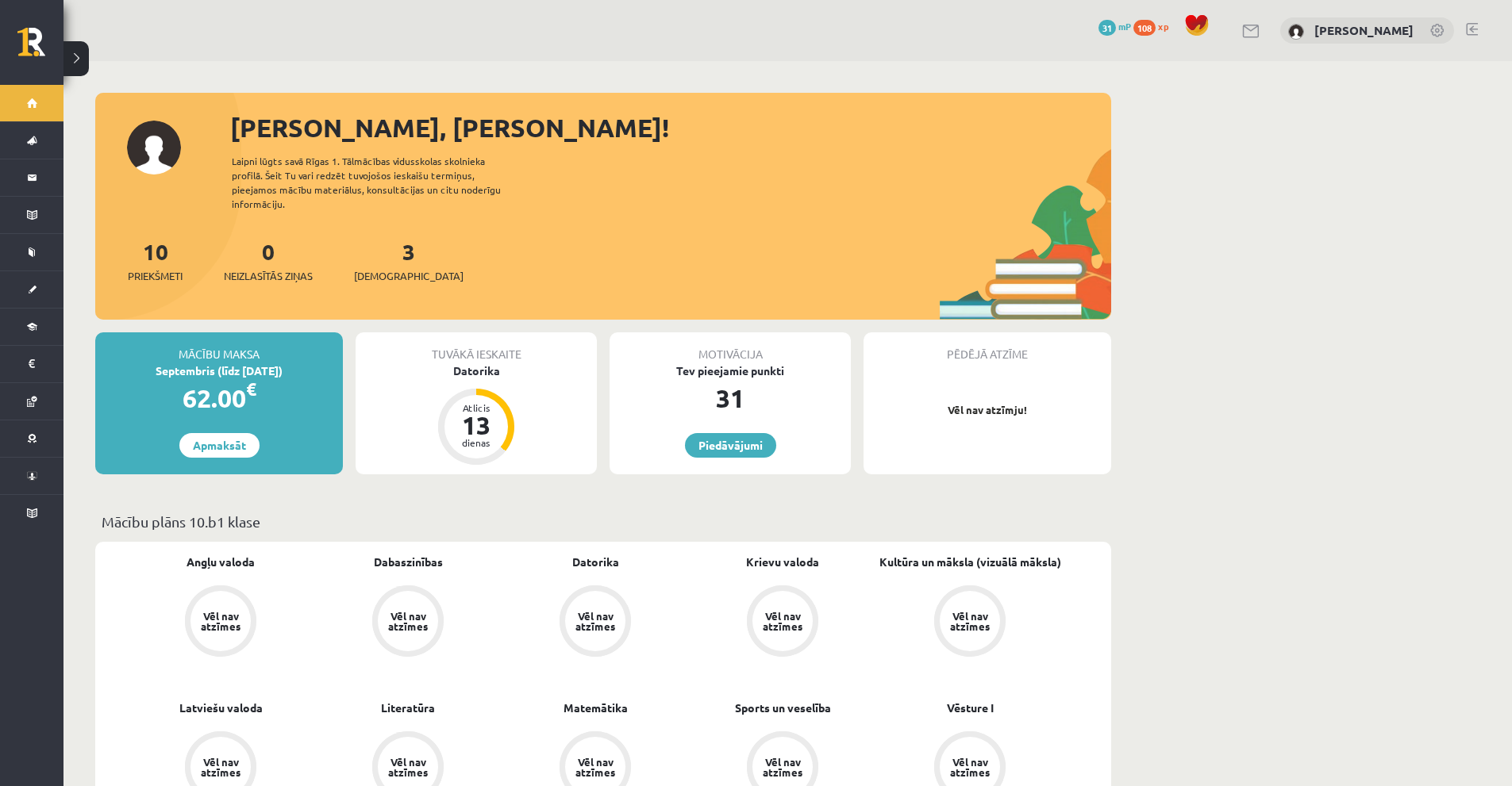
drag, startPoint x: 947, startPoint y: 244, endPoint x: 956, endPoint y: 247, distance: 9.5
click at [955, 247] on div "10 Priekšmeti 0 Neizlasītās ziņas 3 Ieskaites" at bounding box center [604, 277] width 1016 height 85
click at [979, 256] on div "10 Priekšmeti 0 Neizlasītās ziņas 3 Ieskaites" at bounding box center [604, 277] width 1016 height 85
click at [1004, 261] on div "10 Priekšmeti 0 Neizlasītās ziņas 3 Ieskaites" at bounding box center [604, 277] width 1016 height 85
click at [728, 127] on div "[PERSON_NAME], [PERSON_NAME]!" at bounding box center [671, 127] width 881 height 38
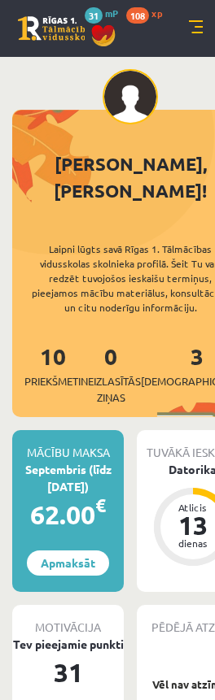
click at [109, 7] on div "0 Dāvanas 31 mP 108 xp" at bounding box center [107, 28] width 215 height 57
click at [137, 145] on div at bounding box center [130, 130] width 236 height 41
click at [137, 142] on div at bounding box center [130, 130] width 236 height 41
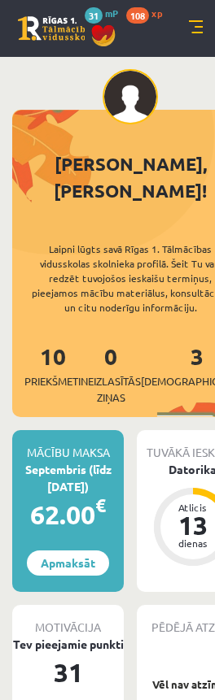
click at [137, 142] on div at bounding box center [130, 130] width 236 height 41
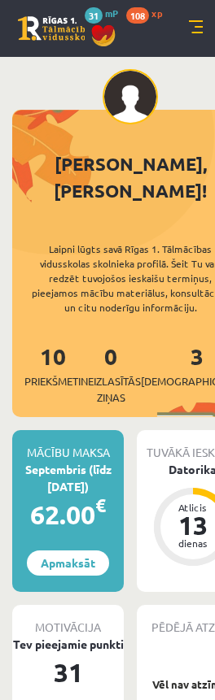
click at [99, 139] on div at bounding box center [130, 130] width 236 height 41
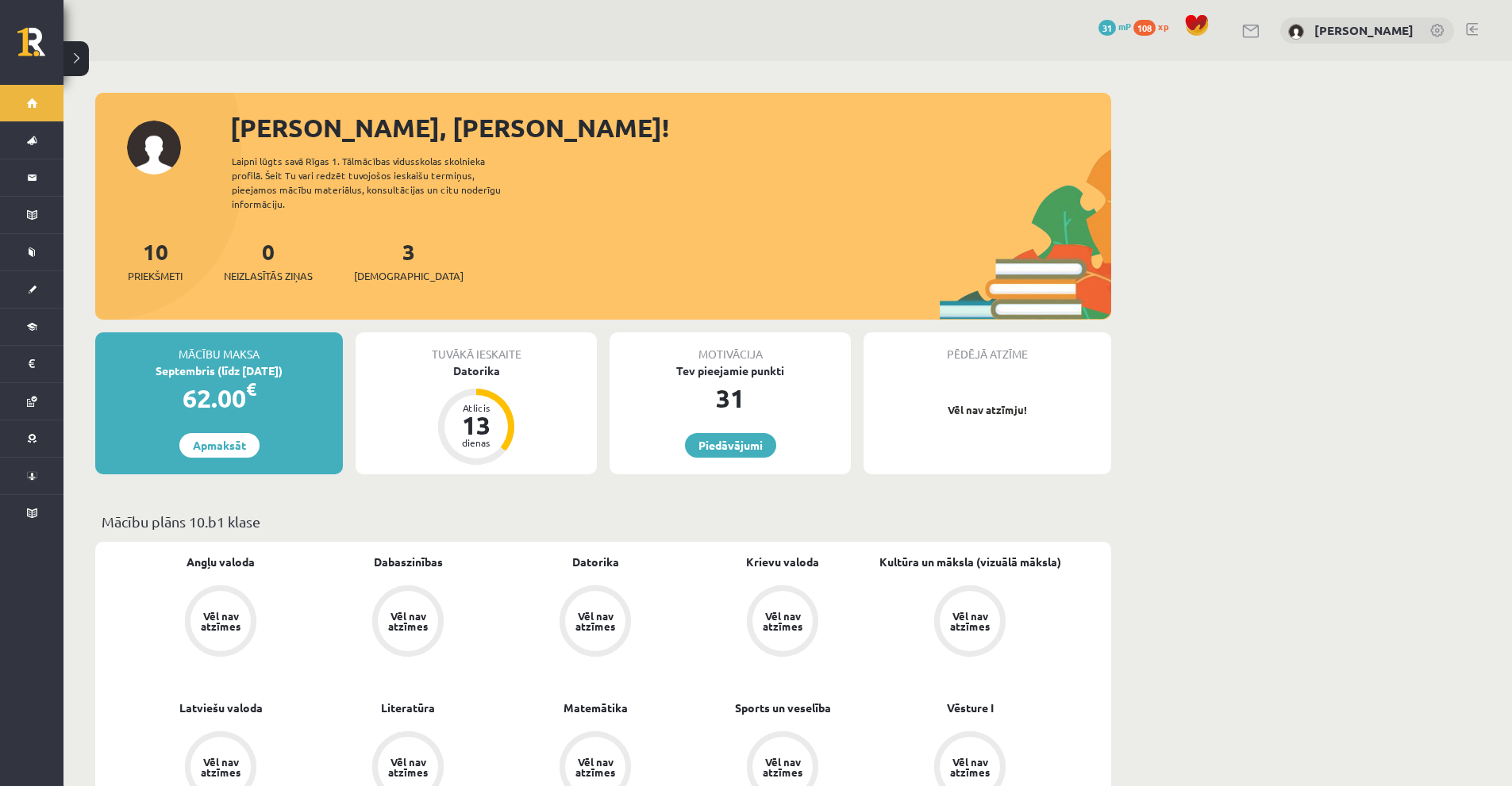
click at [1512, 23] on div "0 Dāvanas 31 mP 108 xp Stepans Grigorjevs" at bounding box center [787, 30] width 1449 height 62
click at [1037, 202] on div "[PERSON_NAME], [PERSON_NAME]! Laipni lūgts savā Rīgas 1. Tālmācības vidusskolas…" at bounding box center [604, 214] width 1016 height 211
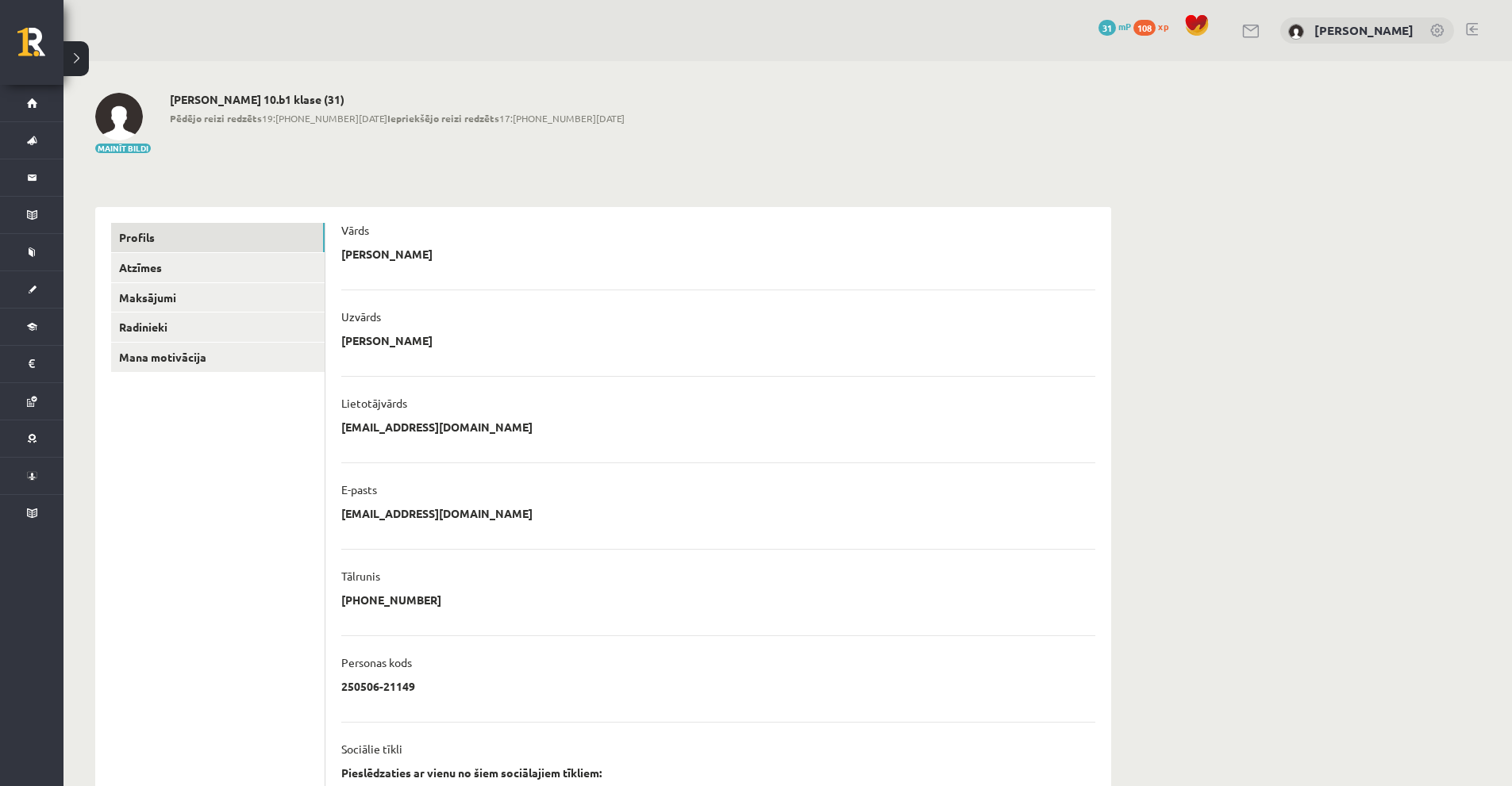
click at [367, 259] on p "[PERSON_NAME]" at bounding box center [387, 254] width 91 height 15
click at [367, 259] on p "Stepans" at bounding box center [387, 254] width 91 height 15
click at [372, 176] on div "**********" at bounding box center [603, 510] width 1079 height 896
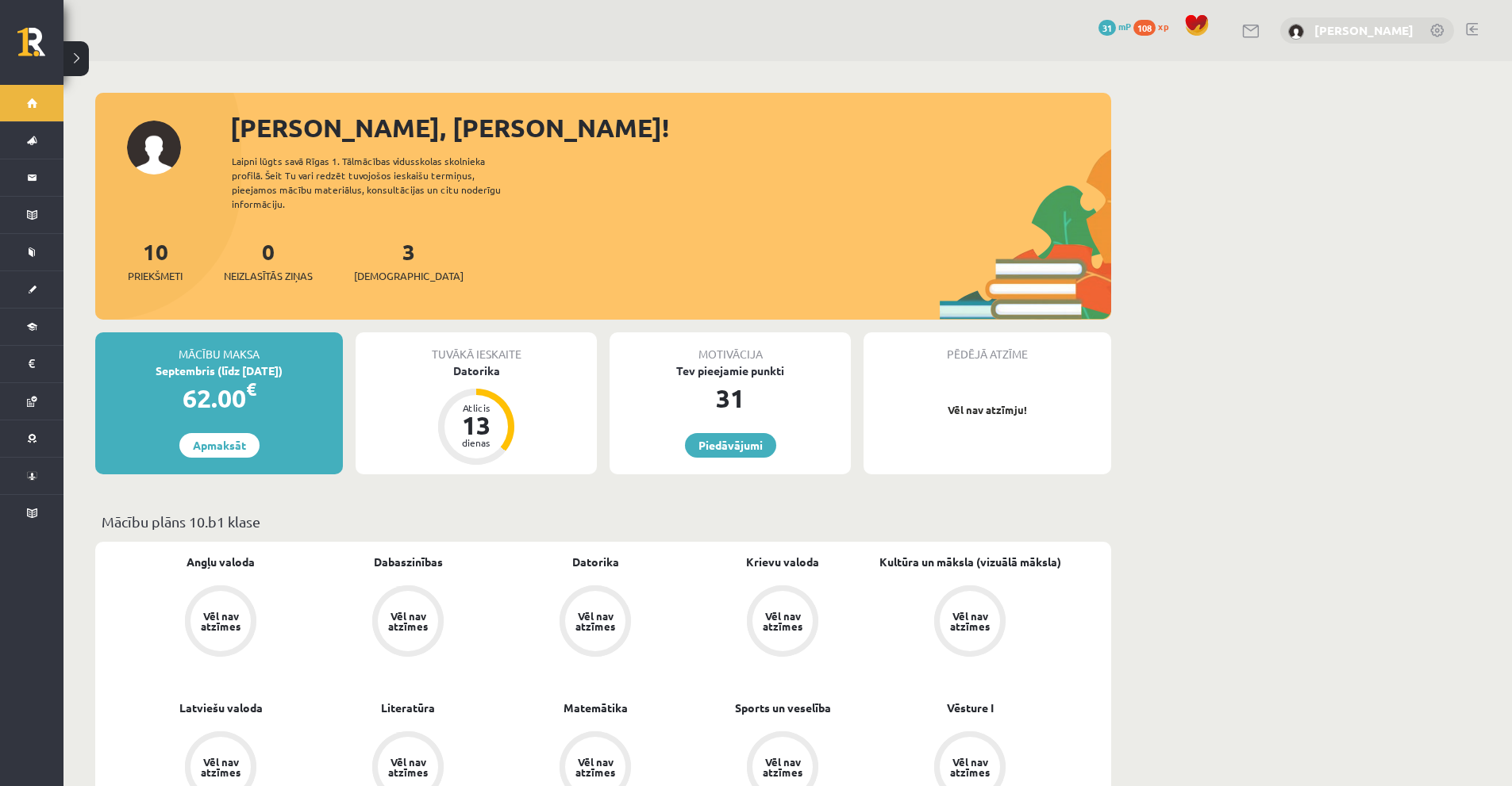
click at [1389, 27] on link "[PERSON_NAME]" at bounding box center [1365, 30] width 100 height 16
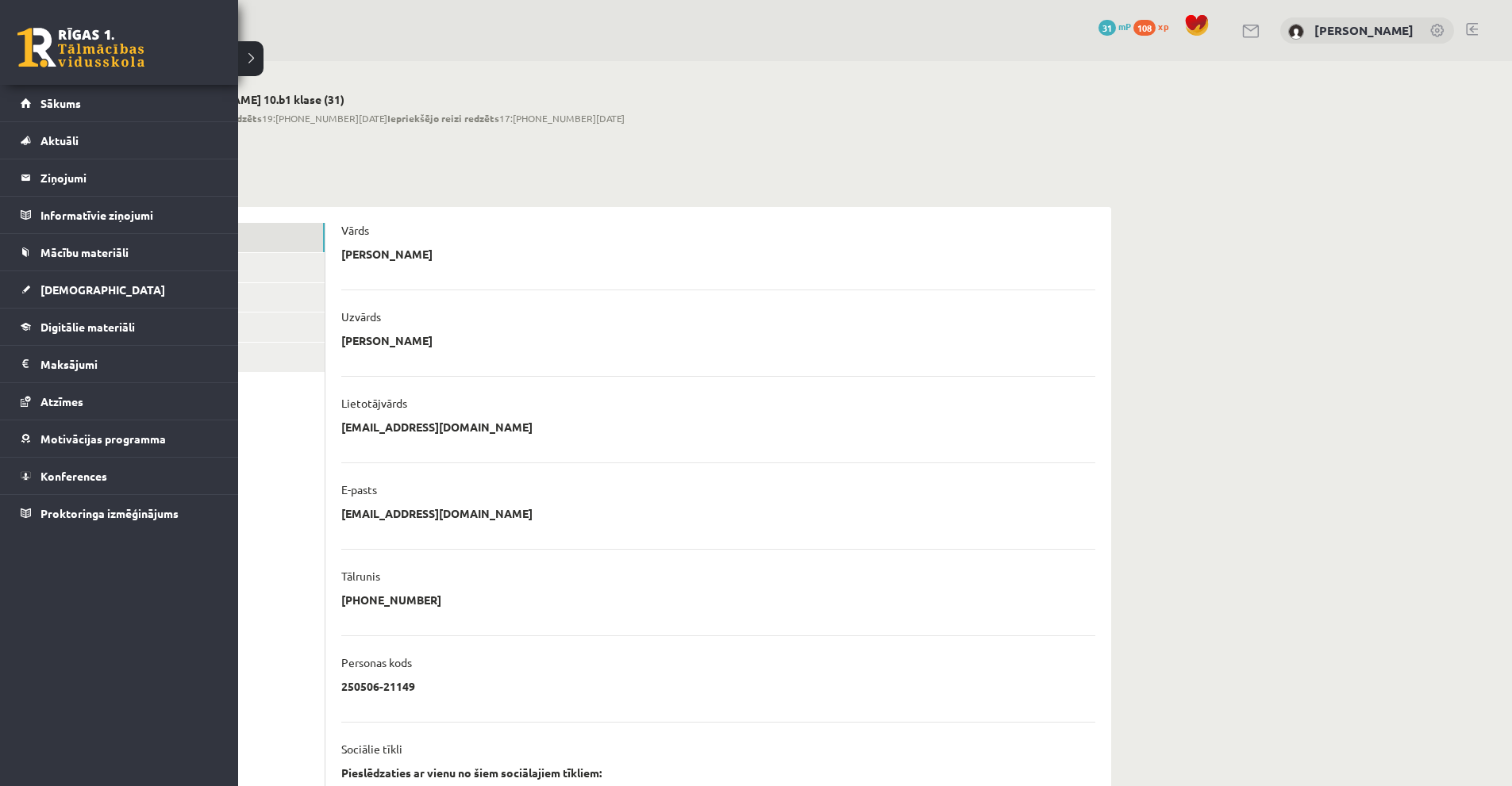
click at [74, 40] on link at bounding box center [81, 47] width 127 height 40
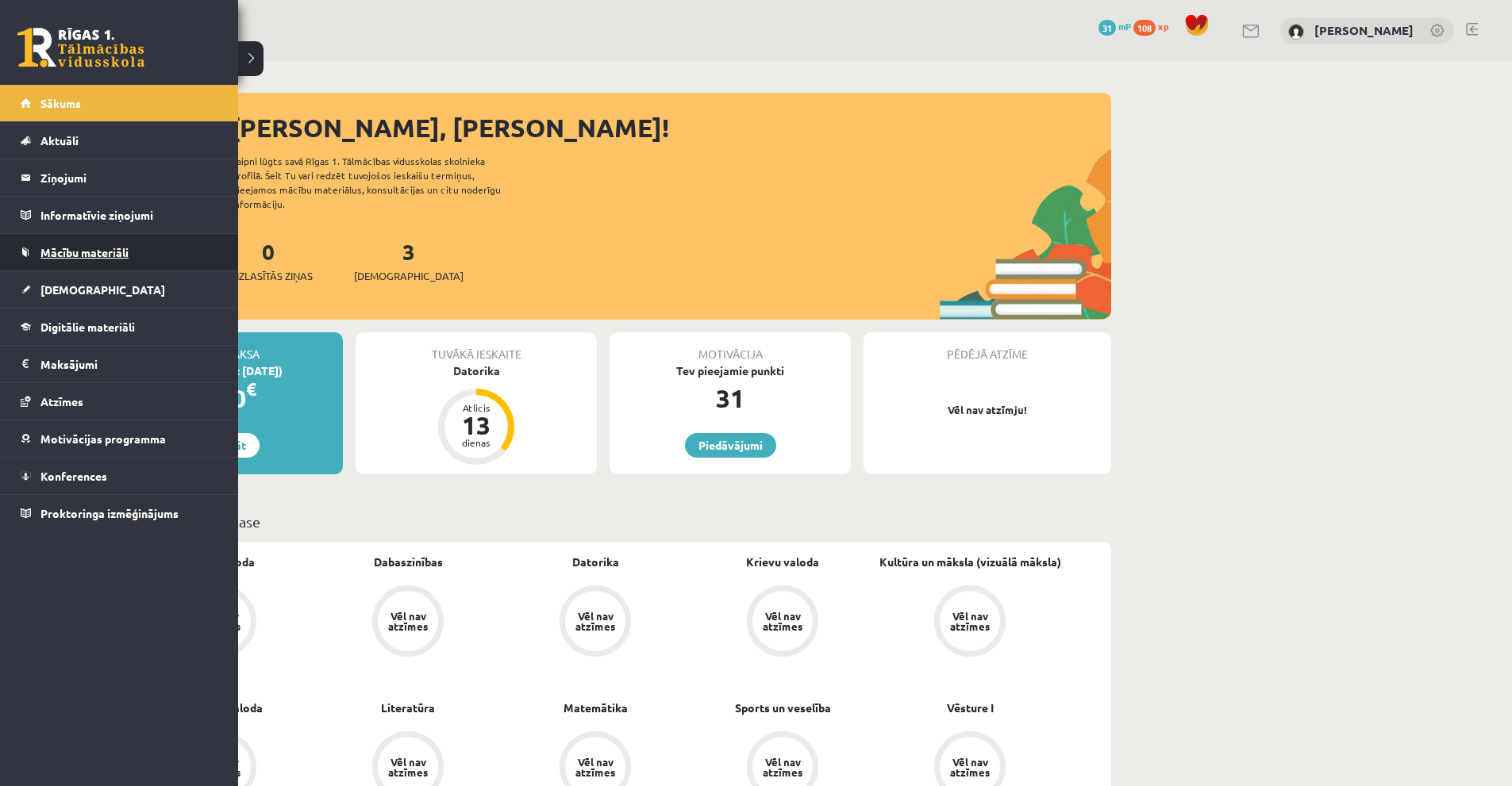
click at [72, 253] on span "Mācību materiāli" at bounding box center [84, 252] width 88 height 15
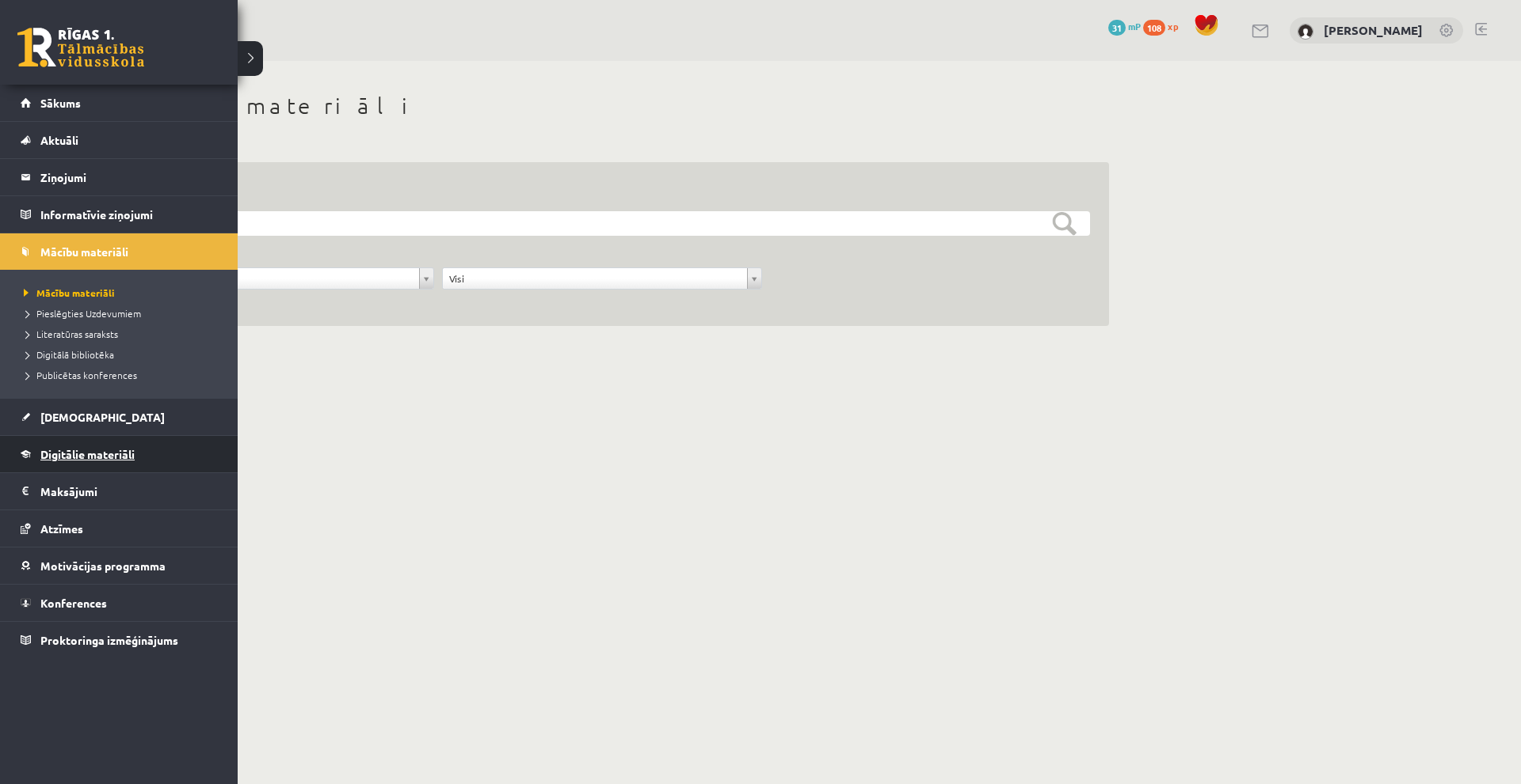
click at [76, 461] on link "Digitālie materiāli" at bounding box center [119, 454] width 197 height 36
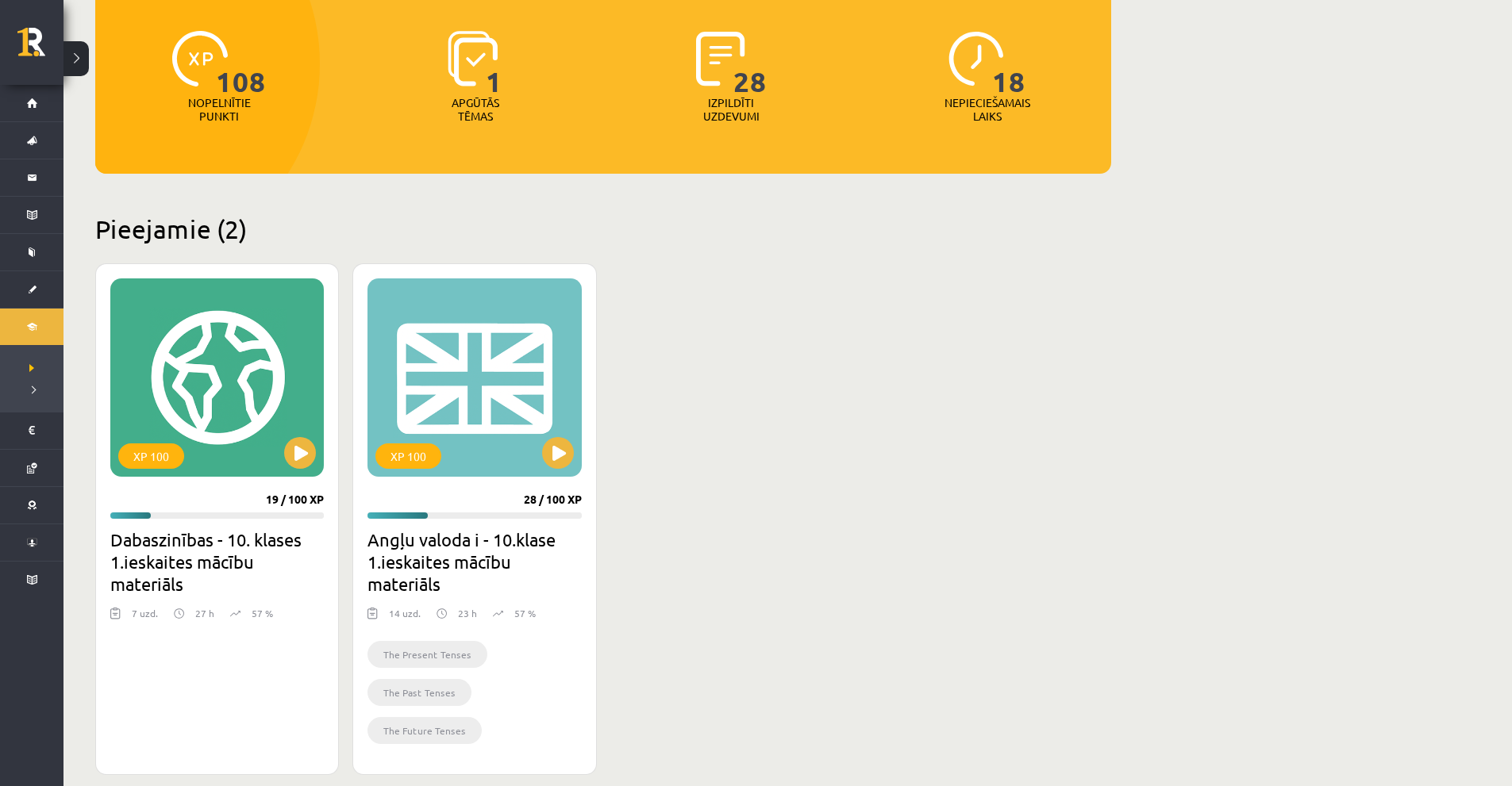
scroll to position [476, 0]
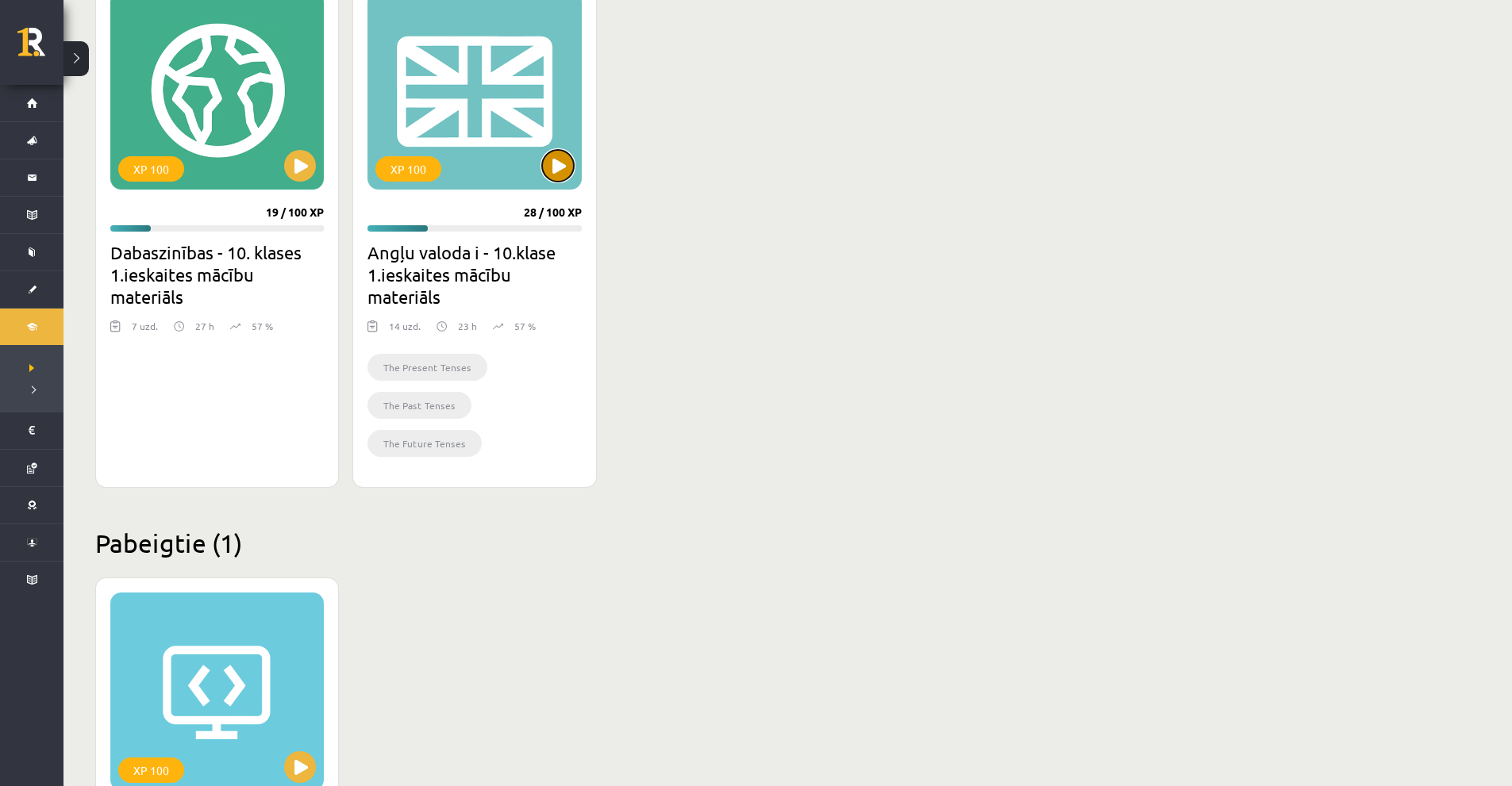
click at [557, 164] on button at bounding box center [558, 166] width 32 height 32
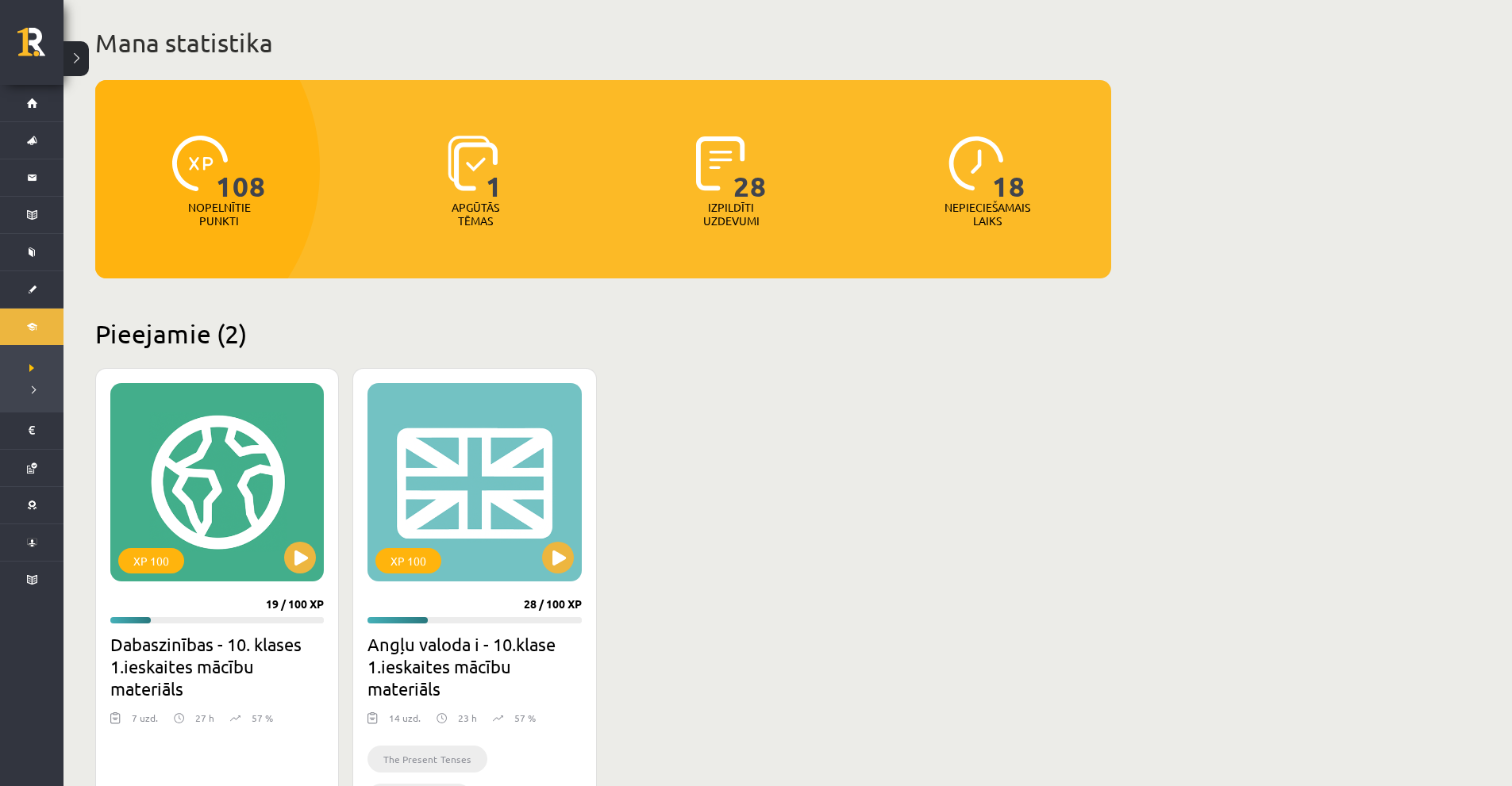
scroll to position [0, 0]
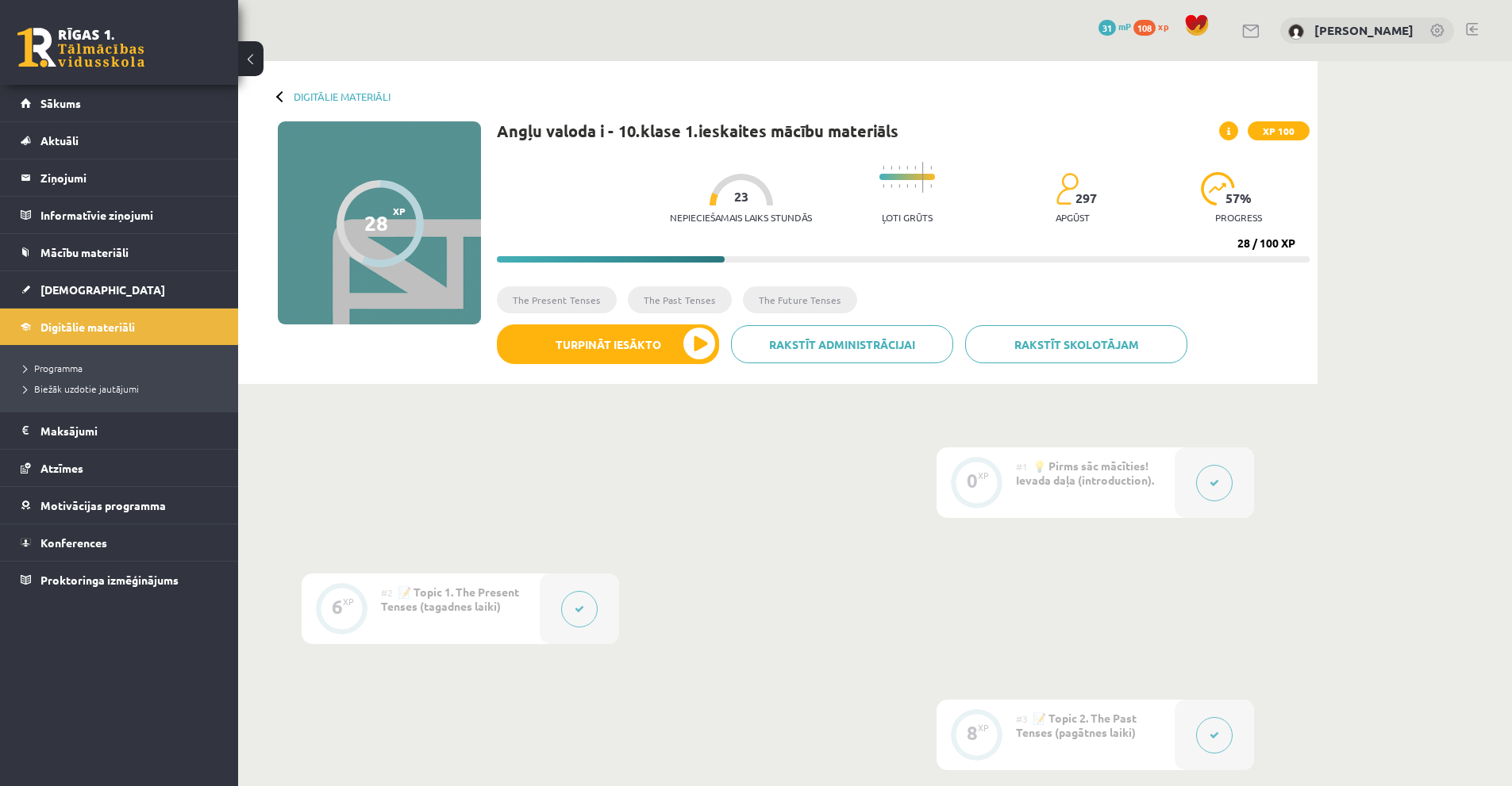
click at [443, 173] on div "28 XP XP 100" at bounding box center [379, 223] width 203 height 203
drag, startPoint x: 454, startPoint y: 194, endPoint x: 458, endPoint y: 210, distance: 16.5
click at [459, 208] on div "28 XP XP 100" at bounding box center [379, 223] width 203 height 203
click at [451, 251] on div "28 XP XP 100" at bounding box center [379, 223] width 203 height 203
click at [51, 29] on link at bounding box center [81, 47] width 127 height 40
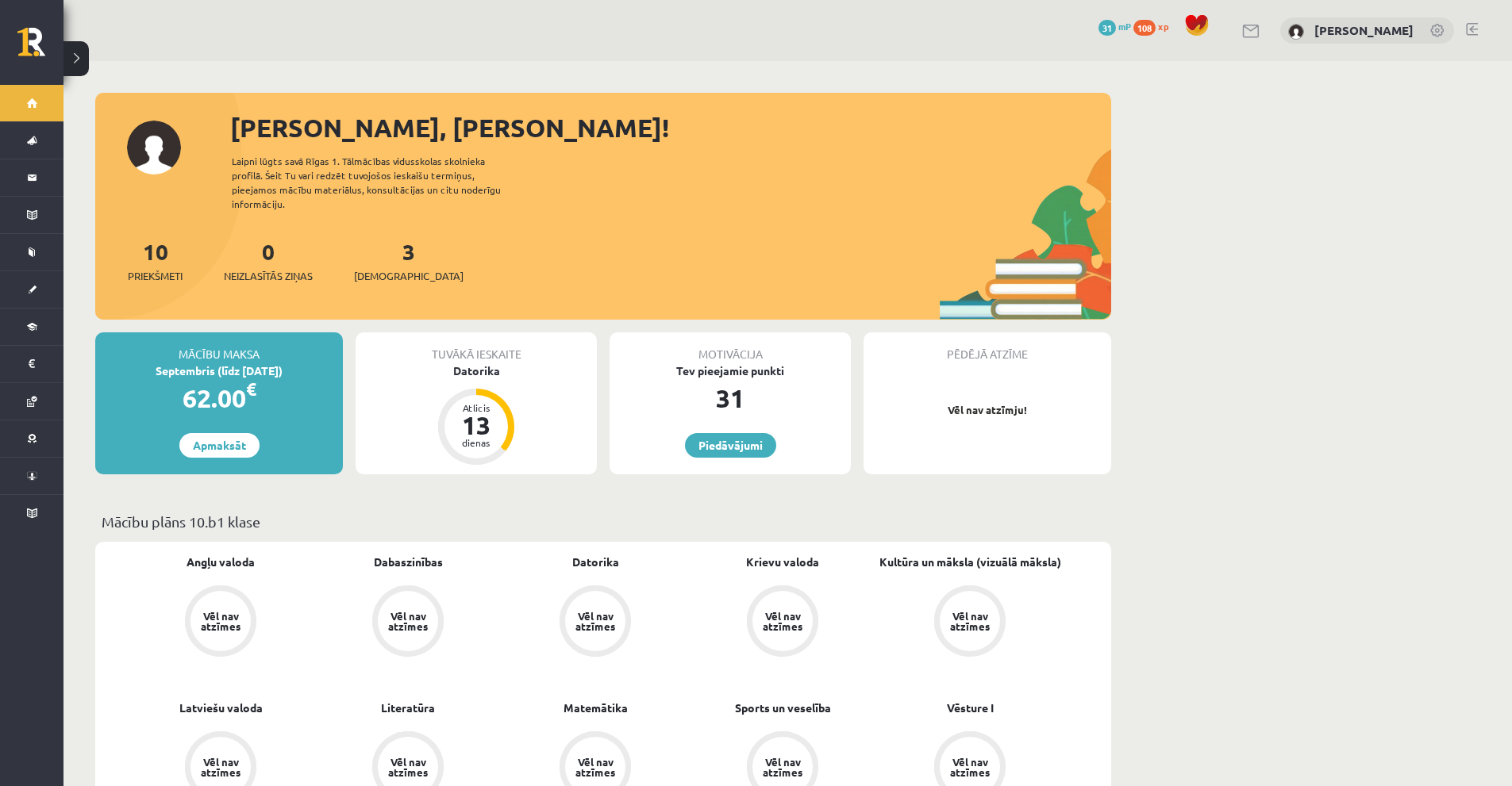
click at [740, 227] on div "[PERSON_NAME], [PERSON_NAME]! Laipni lūgts savā Rīgas 1. Tālmācības vidusskolas…" at bounding box center [604, 214] width 1016 height 211
click at [1033, 284] on div "10 Priekšmeti 0 Neizlasītās ziņas 3 Ieskaites" at bounding box center [604, 277] width 1016 height 85
